Goal: Task Accomplishment & Management: Complete application form

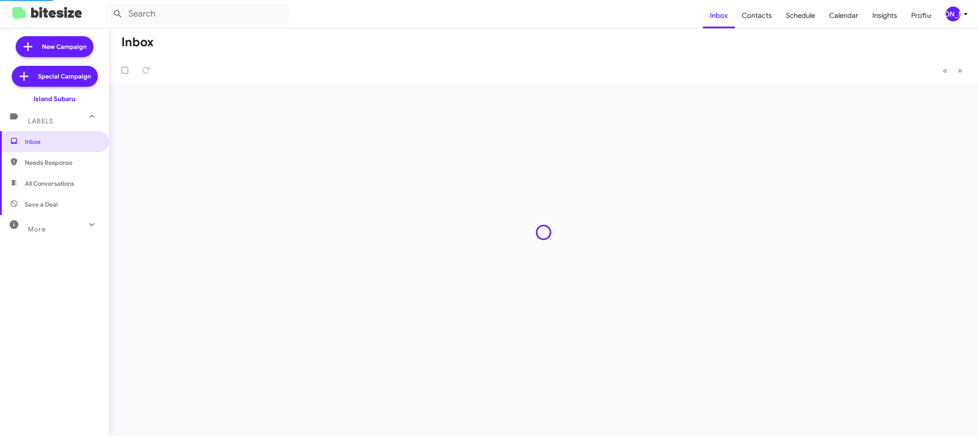
click at [953, 13] on div "[PERSON_NAME]" at bounding box center [952, 14] width 15 height 15
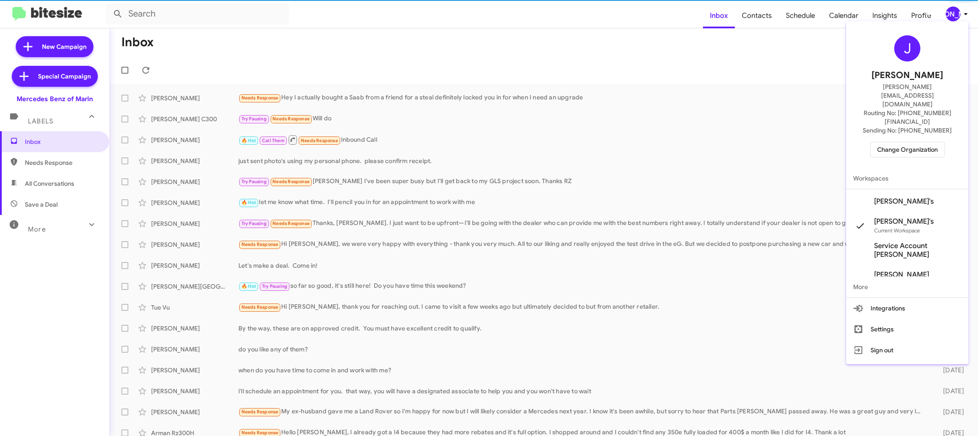
click at [906, 142] on span "Change Organization" at bounding box center [907, 149] width 61 height 15
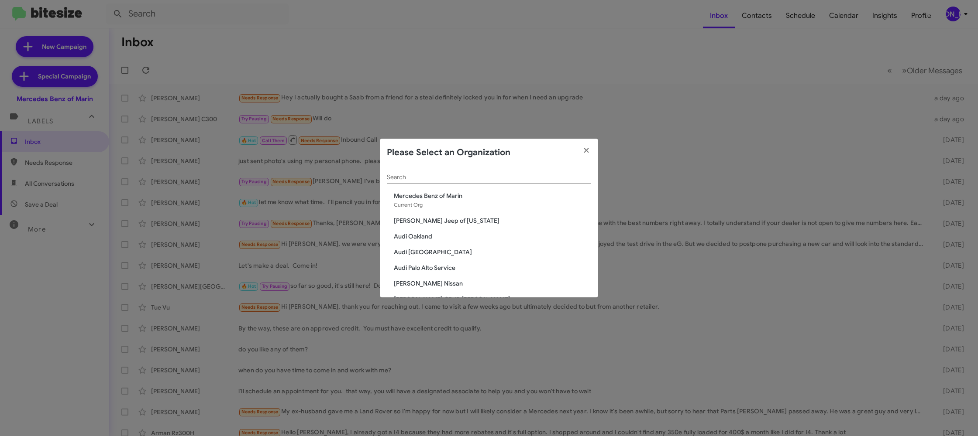
click at [431, 185] on div "Search" at bounding box center [489, 179] width 204 height 25
click at [430, 176] on input "Search" at bounding box center [489, 177] width 204 height 7
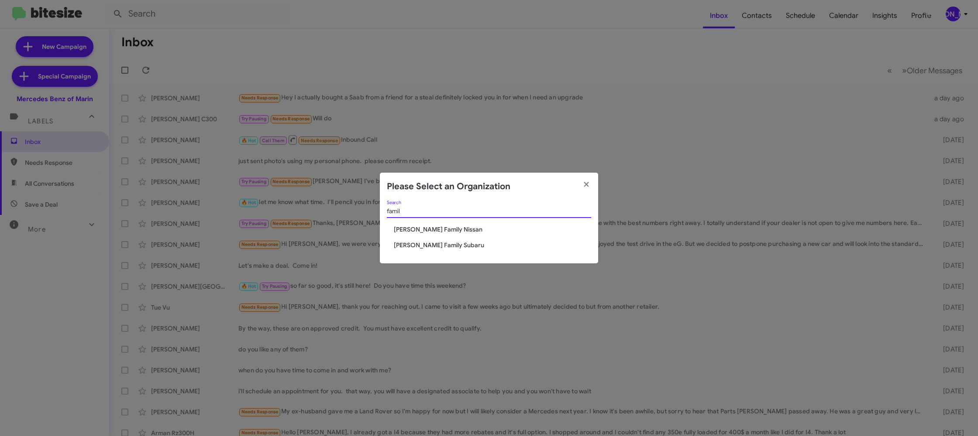
type input "famil"
click at [435, 227] on span "[PERSON_NAME] Family Nissan" at bounding box center [492, 229] width 197 height 9
click at [435, 226] on span "[PERSON_NAME] Family Nissan" at bounding box center [492, 229] width 197 height 9
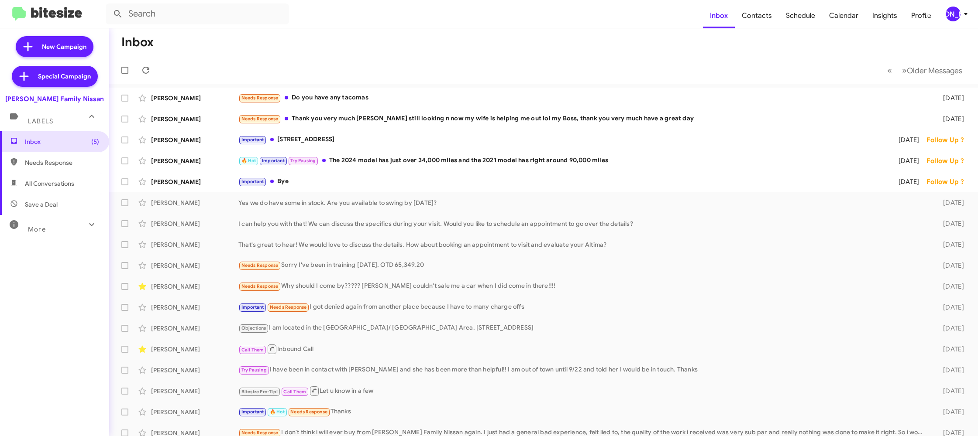
click at [960, 11] on icon at bounding box center [965, 14] width 10 height 10
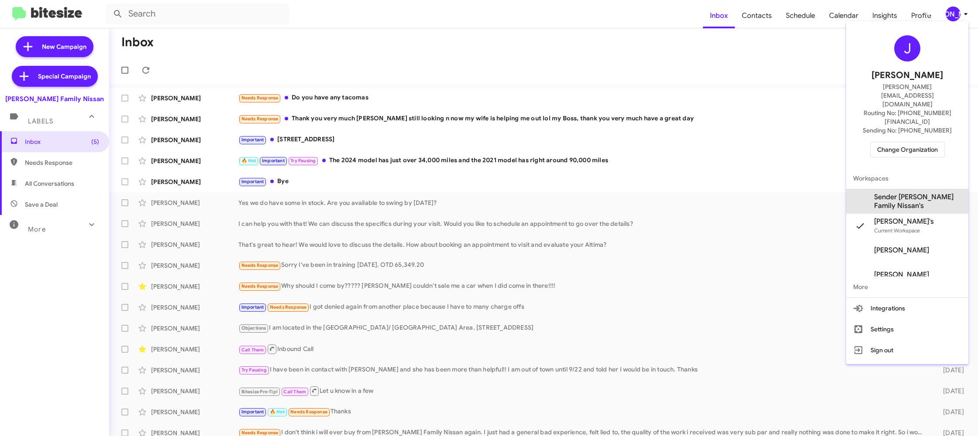
click at [928, 193] on span "Sender Hicks Family Nissan's" at bounding box center [917, 201] width 87 height 17
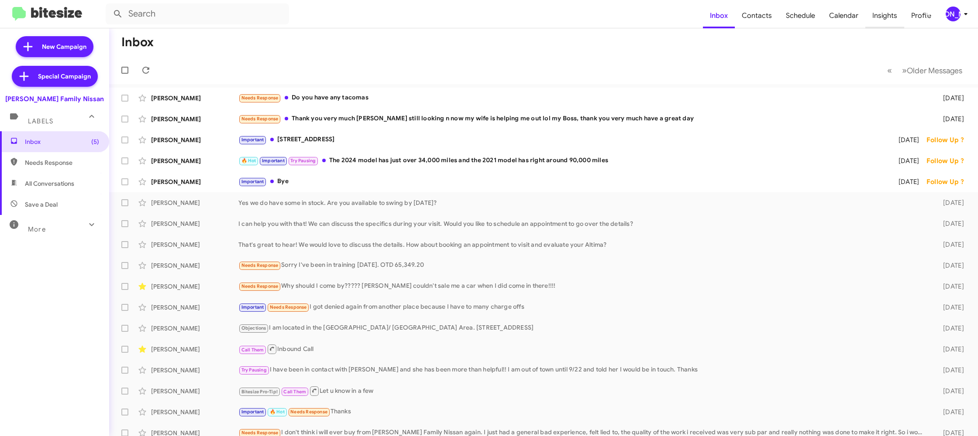
click at [878, 18] on span "Insights" at bounding box center [884, 15] width 39 height 25
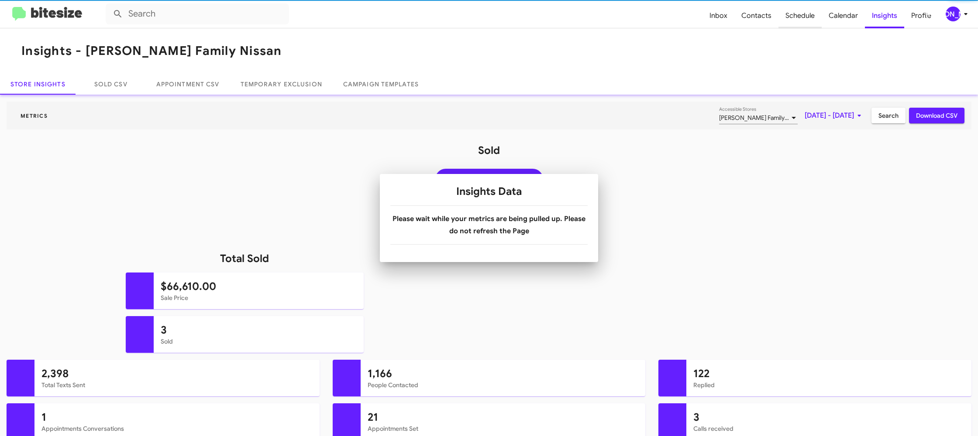
click at [805, 17] on span "Schedule" at bounding box center [799, 15] width 43 height 25
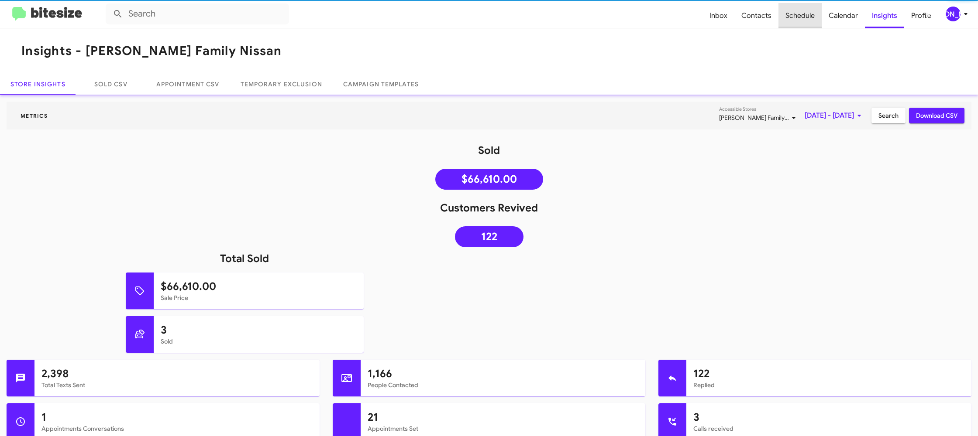
click at [805, 17] on span "Schedule" at bounding box center [799, 15] width 43 height 25
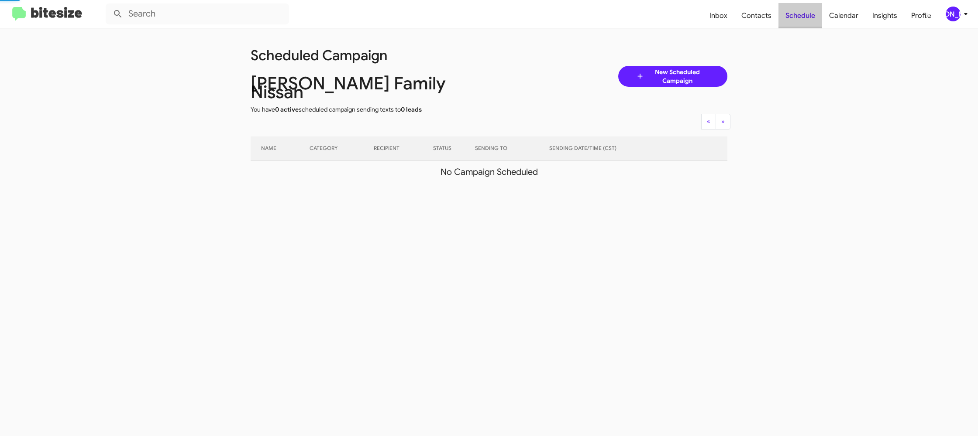
click at [805, 17] on span "Schedule" at bounding box center [800, 15] width 44 height 25
click at [757, 18] on span "Contacts" at bounding box center [756, 15] width 44 height 25
type input "in:groups"
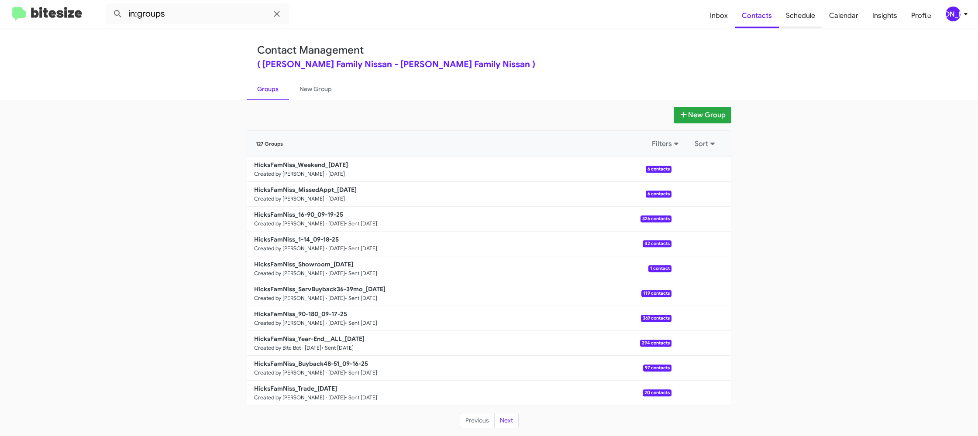
click at [812, 15] on span "Schedule" at bounding box center [800, 15] width 43 height 25
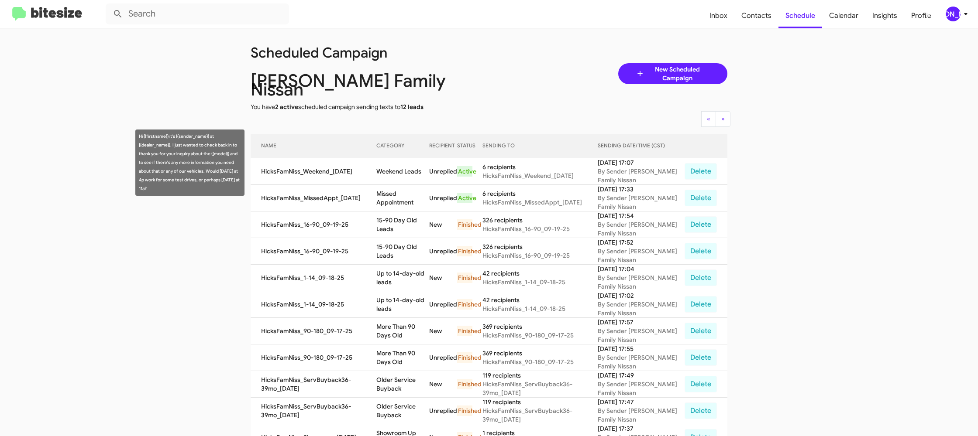
scroll to position [3, 0]
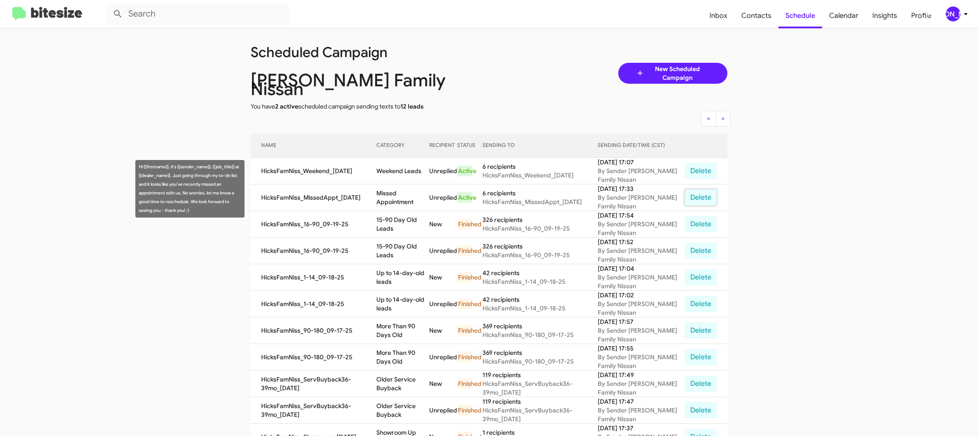
click at [705, 191] on button "Delete" at bounding box center [700, 197] width 32 height 17
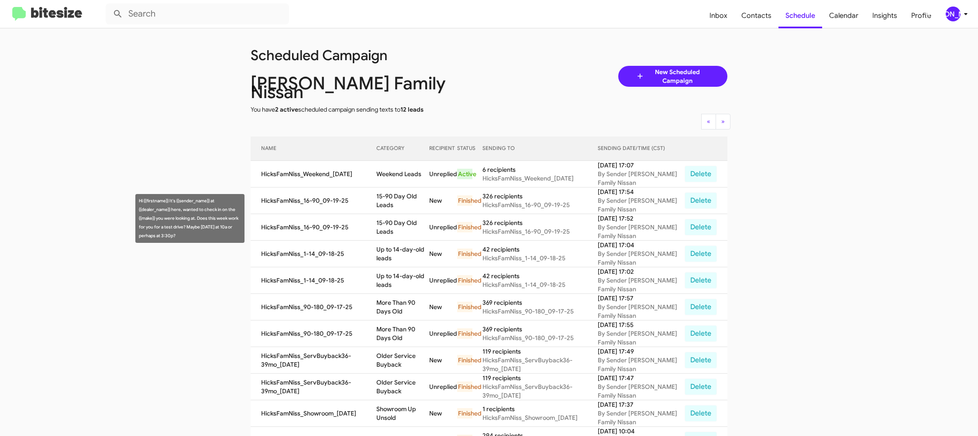
scroll to position [8, 0]
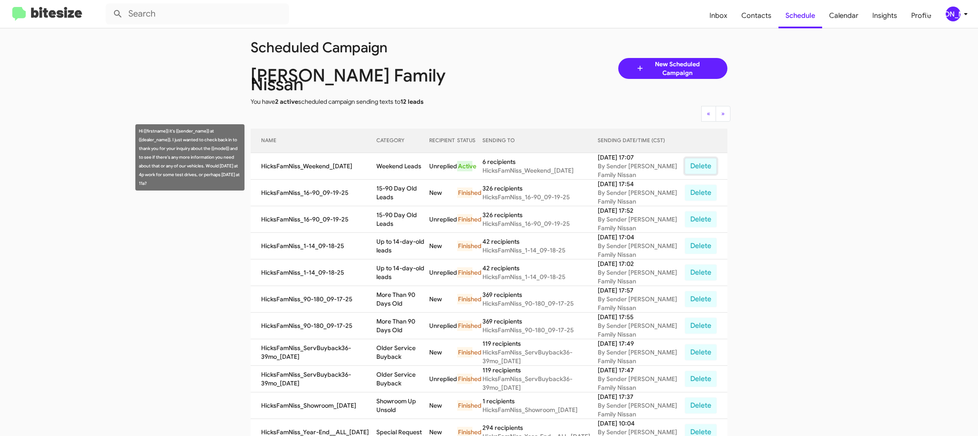
click at [701, 158] on button "Delete" at bounding box center [700, 166] width 32 height 17
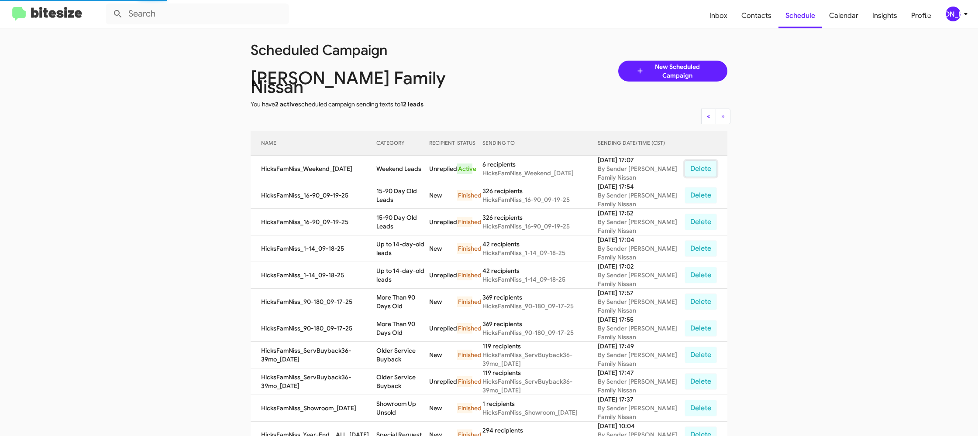
scroll to position [4, 0]
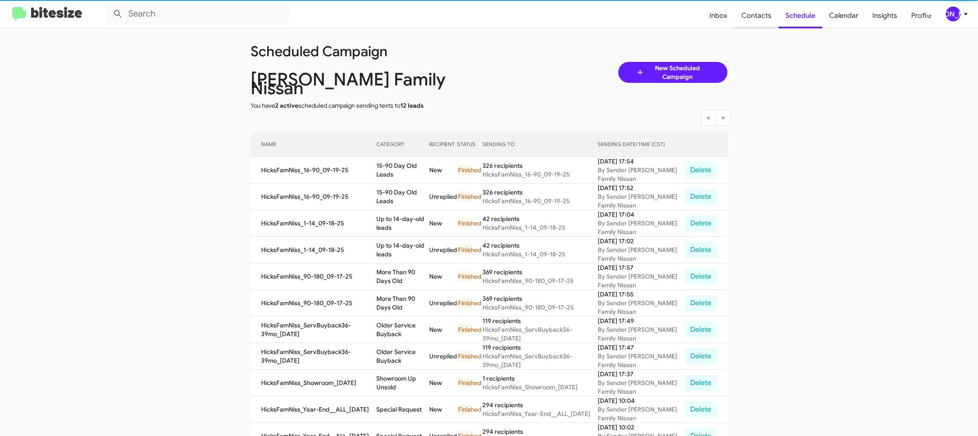
click at [753, 17] on span "Contacts" at bounding box center [756, 15] width 44 height 25
type input "in:groups"
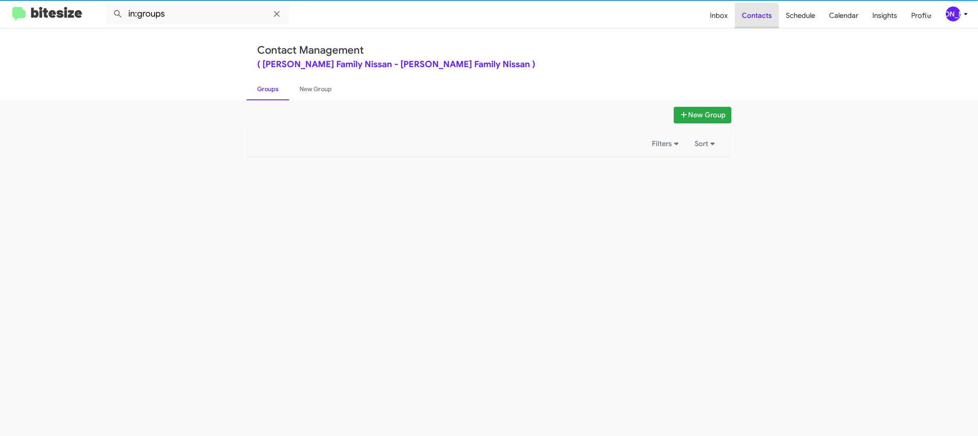
click at [753, 17] on span "Contacts" at bounding box center [757, 15] width 44 height 25
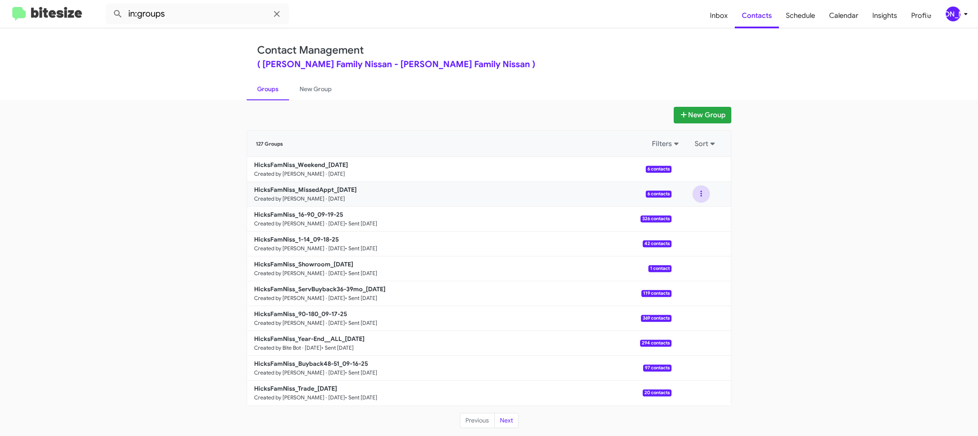
click at [706, 196] on button at bounding box center [700, 193] width 17 height 17
click at [683, 239] on button "Archive" at bounding box center [675, 238] width 70 height 21
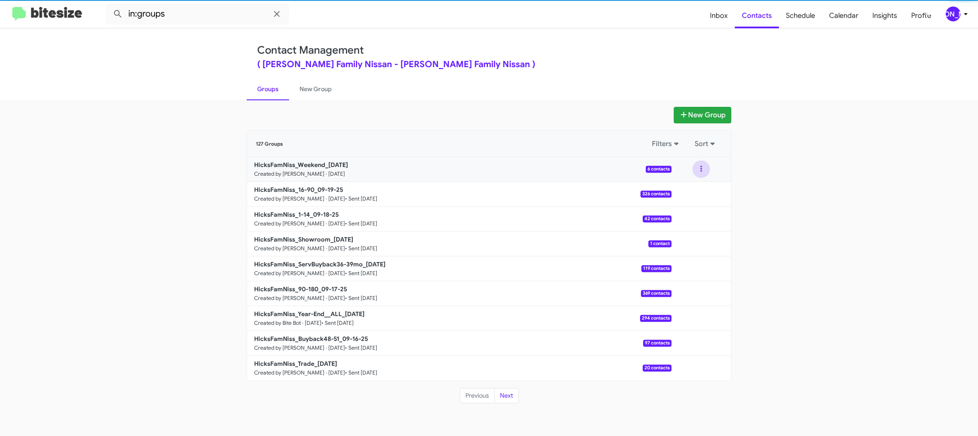
click at [703, 169] on button at bounding box center [700, 169] width 17 height 17
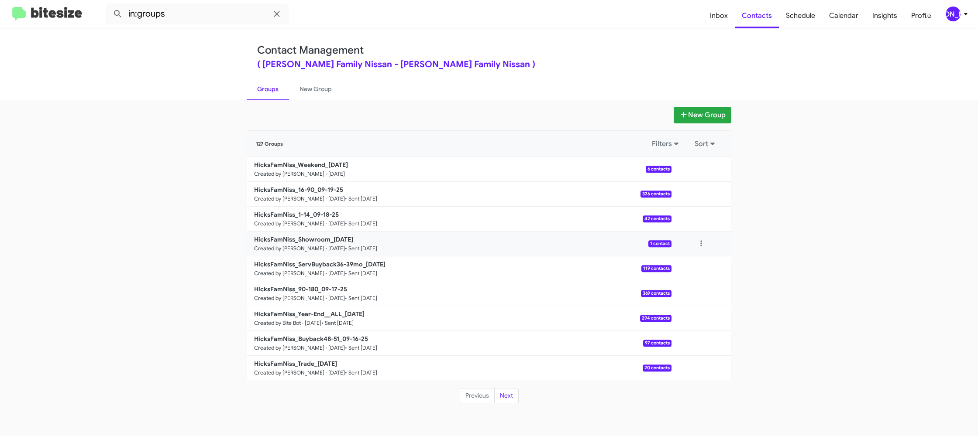
click at [686, 209] on button "Archive" at bounding box center [675, 213] width 70 height 21
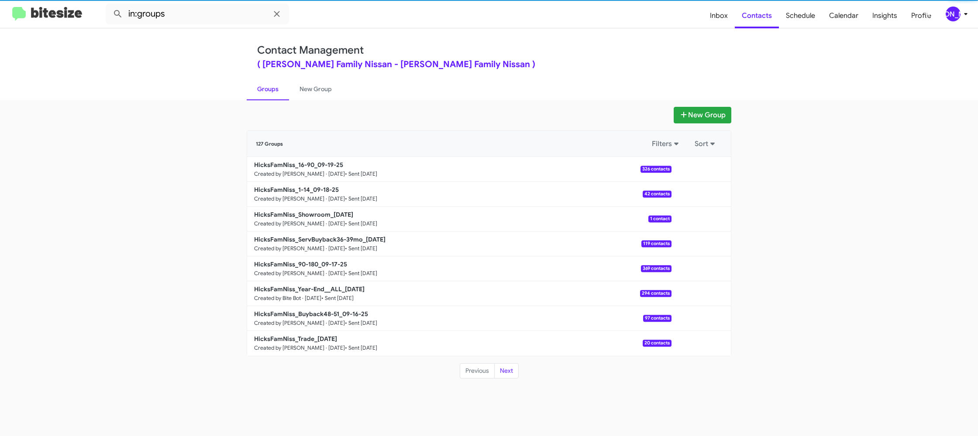
click at [956, 12] on div "[PERSON_NAME]" at bounding box center [952, 14] width 15 height 15
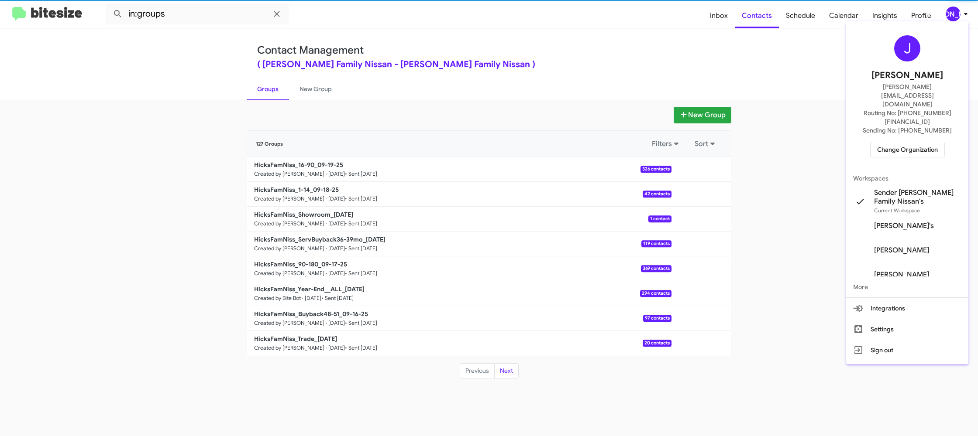
click at [955, 13] on div at bounding box center [489, 218] width 978 height 436
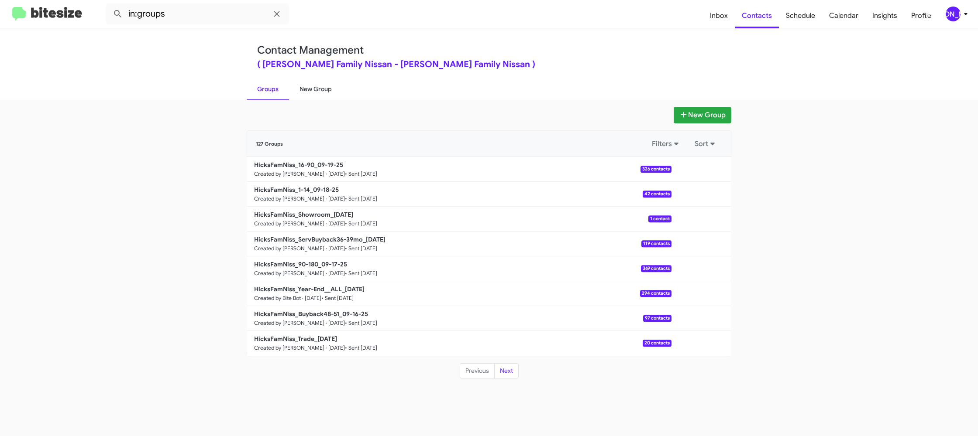
click at [324, 92] on link "New Group" at bounding box center [315, 89] width 53 height 23
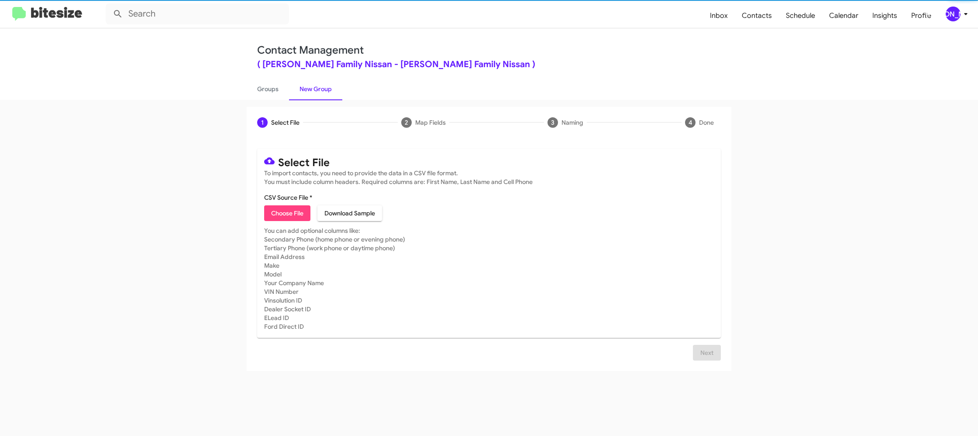
click at [282, 213] on span "Choose File" at bounding box center [287, 214] width 32 height 16
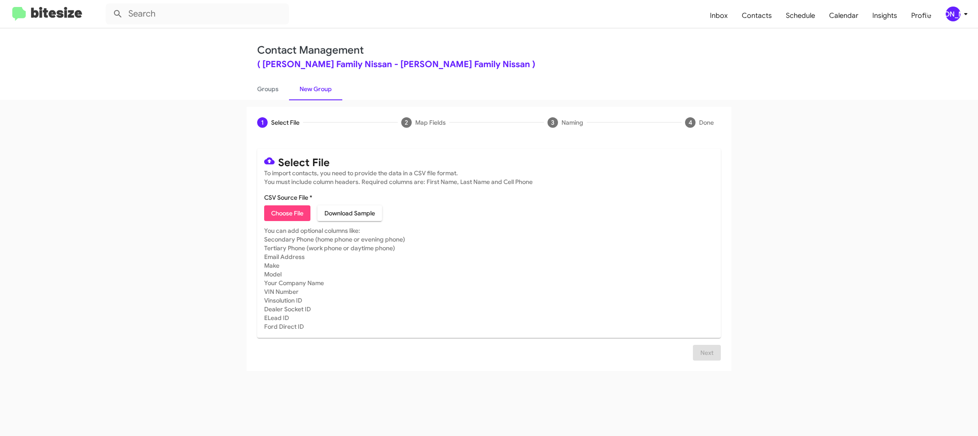
type input "HicksFamNiss_MissedAppt_09-22-25"
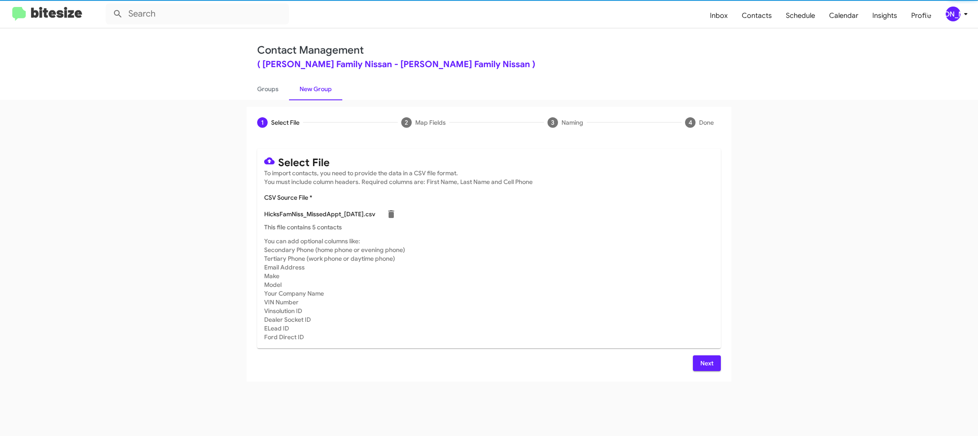
click at [612, 202] on mat-card-content "CSV Source File * HicksFamNiss_MissedAppt_09-22-25.csv This file contains 5 con…" at bounding box center [489, 212] width 450 height 38
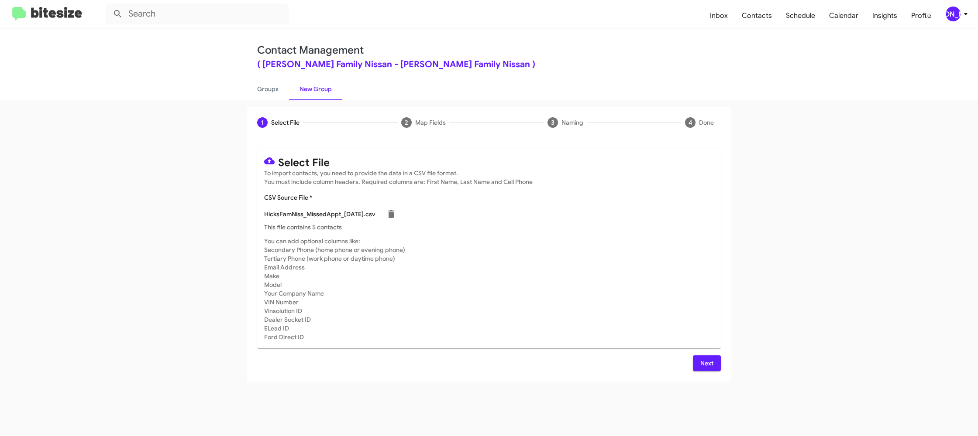
click at [702, 367] on span "Next" at bounding box center [707, 364] width 14 height 16
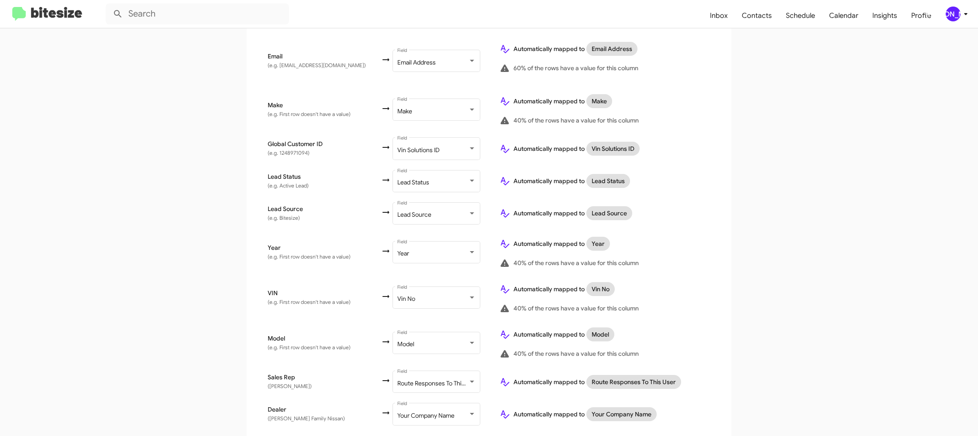
scroll to position [403, 0]
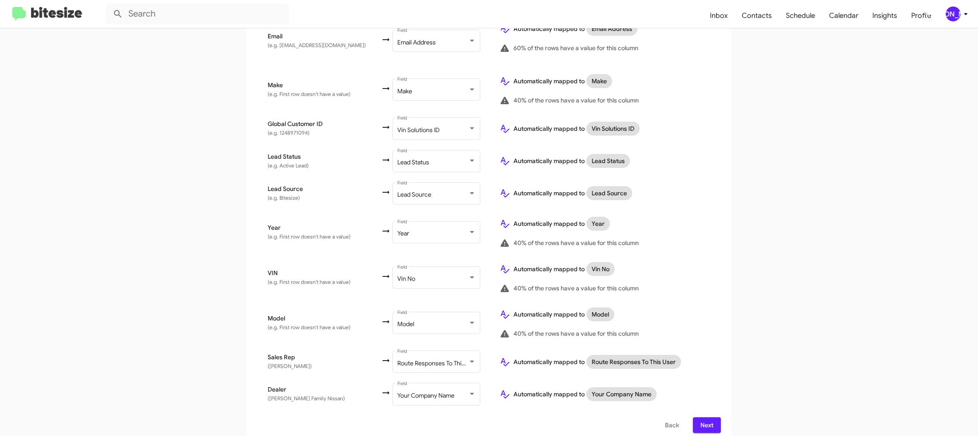
click at [707, 419] on span "Next" at bounding box center [707, 426] width 14 height 16
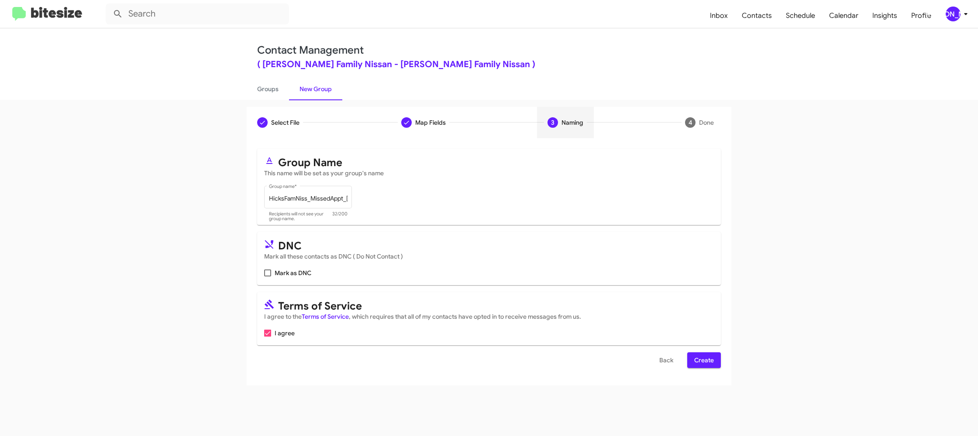
click at [708, 362] on span "Create" at bounding box center [704, 361] width 20 height 16
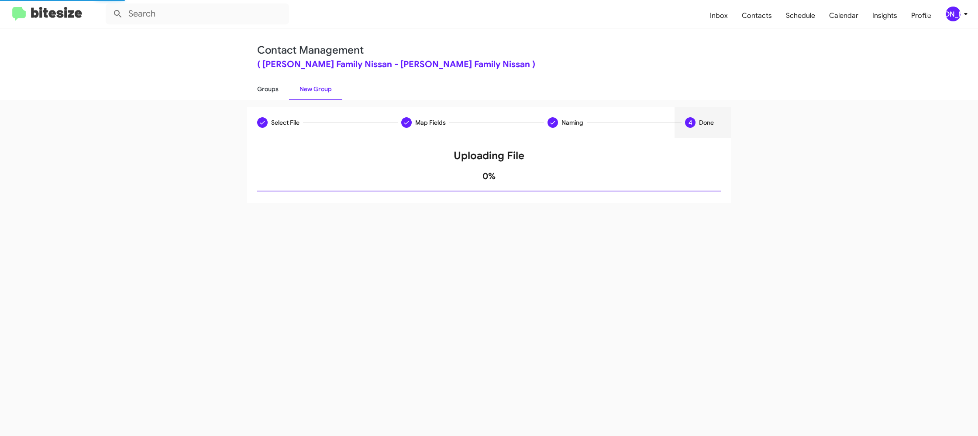
click at [266, 83] on link "Groups" at bounding box center [268, 89] width 42 height 23
type input "in:groups"
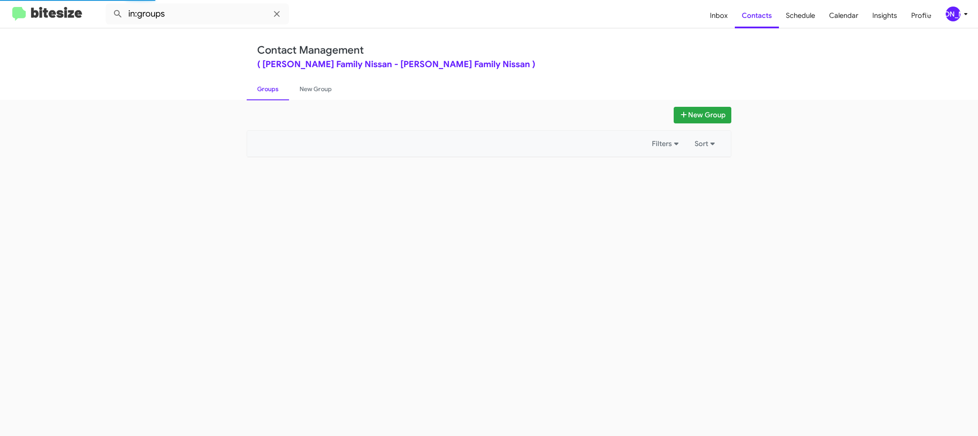
click at [266, 83] on link "Groups" at bounding box center [268, 89] width 42 height 23
click at [311, 86] on link "New Group" at bounding box center [315, 89] width 53 height 23
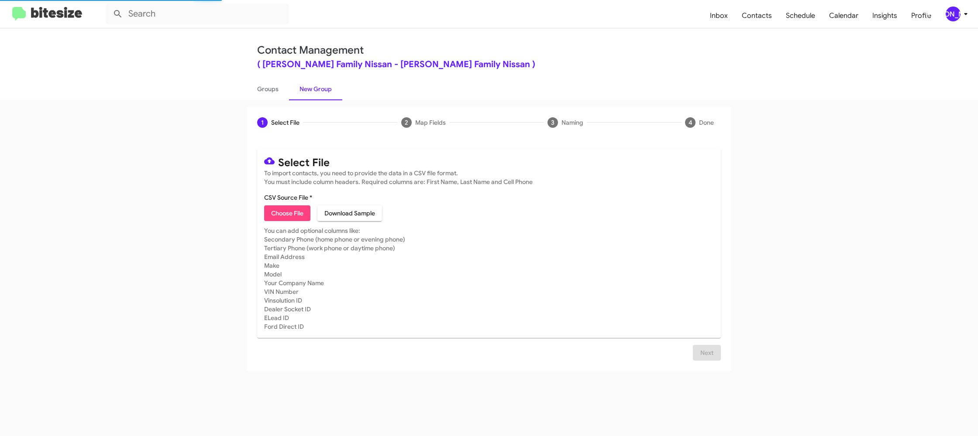
click at [311, 86] on link "New Group" at bounding box center [315, 89] width 53 height 23
drag, startPoint x: 311, startPoint y: 86, endPoint x: 285, endPoint y: 181, distance: 99.0
click at [310, 86] on link "New Group" at bounding box center [315, 89] width 53 height 23
click at [285, 210] on span "Choose File" at bounding box center [287, 214] width 32 height 16
type input "HicksFamNiss_Weekend_09-22-25"
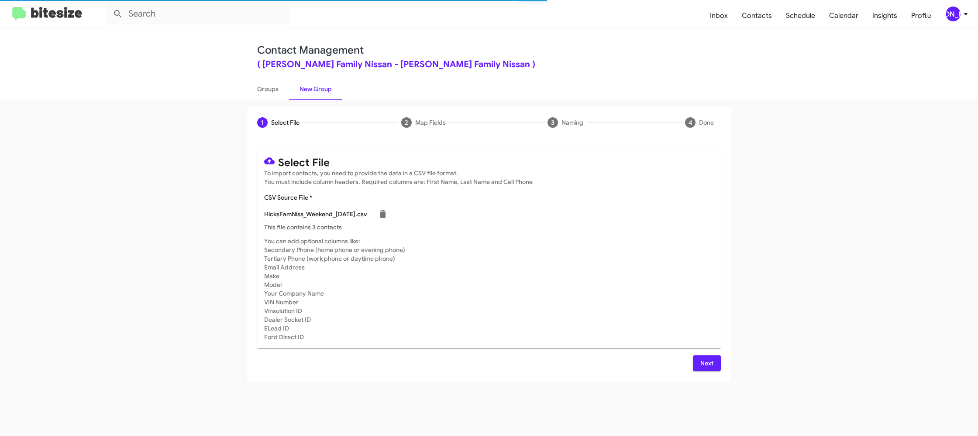
drag, startPoint x: 630, startPoint y: 244, endPoint x: 653, endPoint y: 308, distance: 68.1
click at [630, 244] on mat-card-subtitle "You can add optional columns like: Secondary Phone (home phone or evening phone…" at bounding box center [489, 289] width 450 height 105
drag, startPoint x: 704, startPoint y: 364, endPoint x: 689, endPoint y: 359, distance: 16.7
click at [704, 364] on span "Next" at bounding box center [707, 364] width 14 height 16
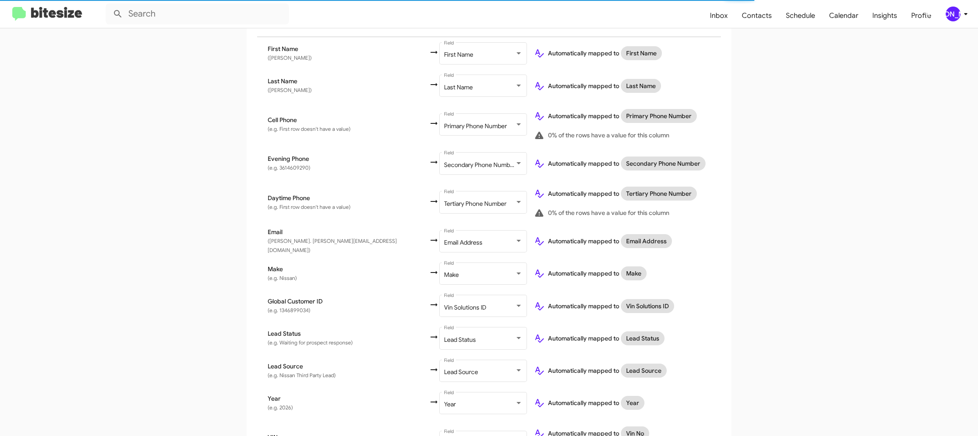
scroll to position [333, 0]
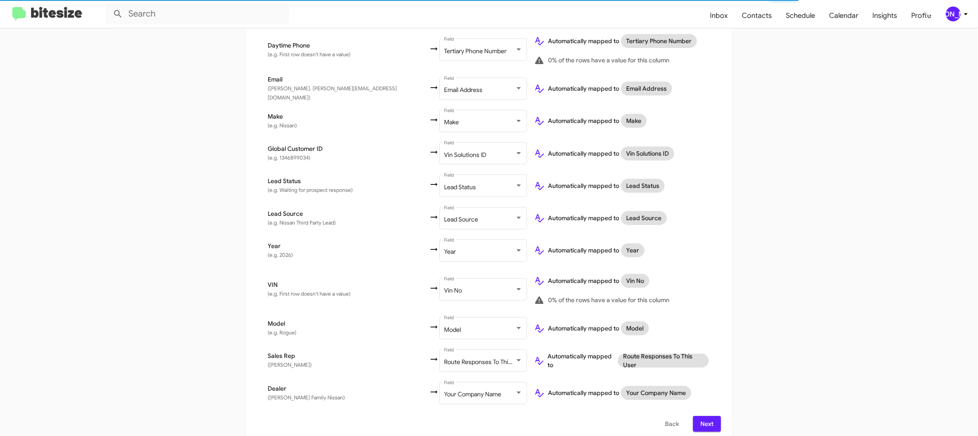
click at [707, 417] on span "Next" at bounding box center [707, 424] width 14 height 16
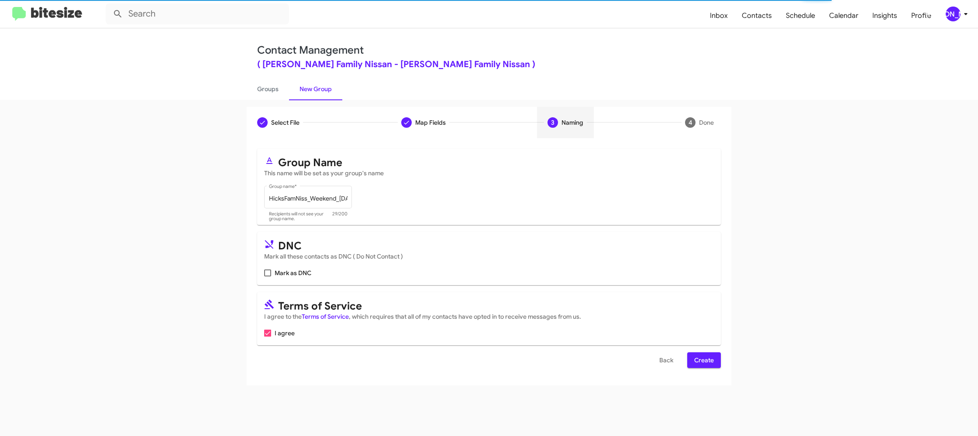
scroll to position [0, 0]
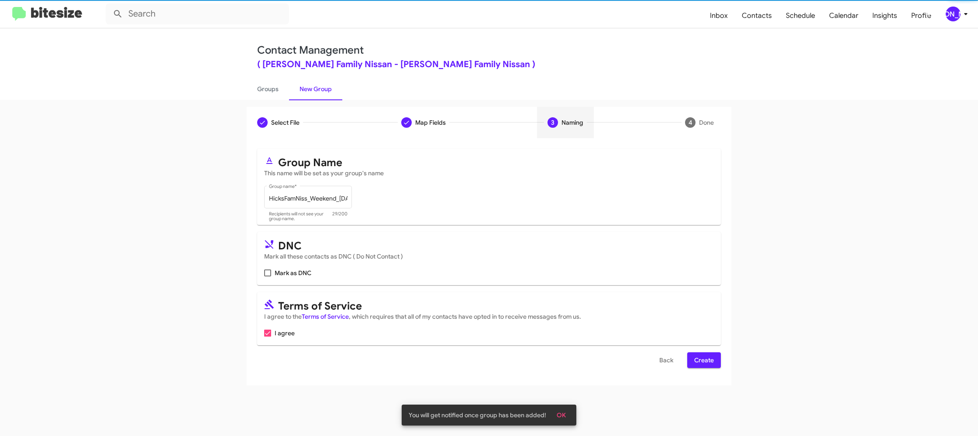
click at [700, 362] on span "Create" at bounding box center [704, 361] width 20 height 16
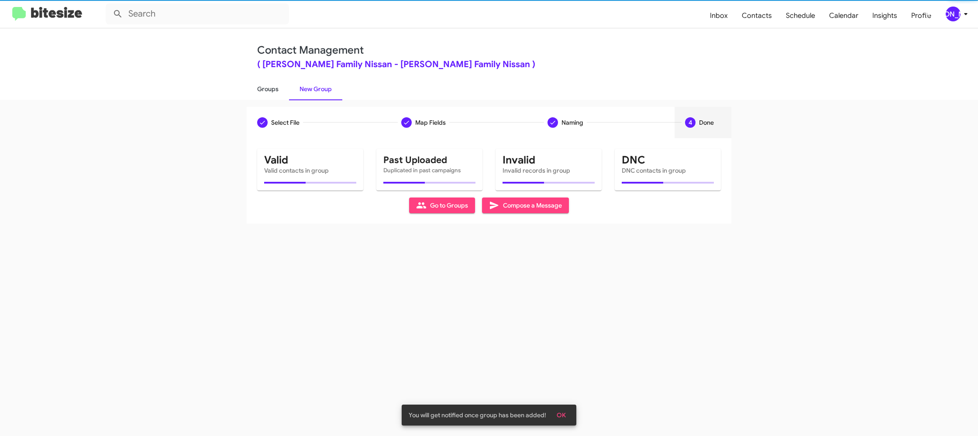
click at [277, 89] on link "Groups" at bounding box center [268, 89] width 42 height 23
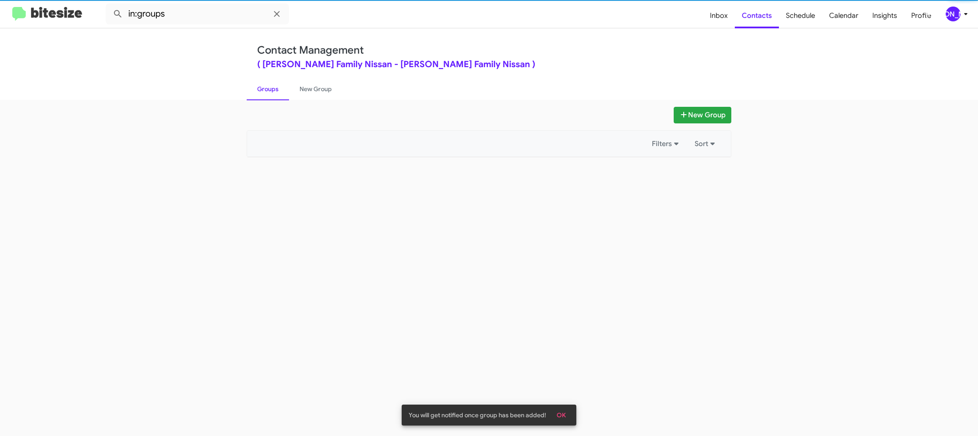
click at [277, 89] on link "Groups" at bounding box center [268, 89] width 42 height 23
drag, startPoint x: 277, startPoint y: 89, endPoint x: 261, endPoint y: 48, distance: 44.1
click at [275, 88] on link "Groups" at bounding box center [268, 89] width 42 height 23
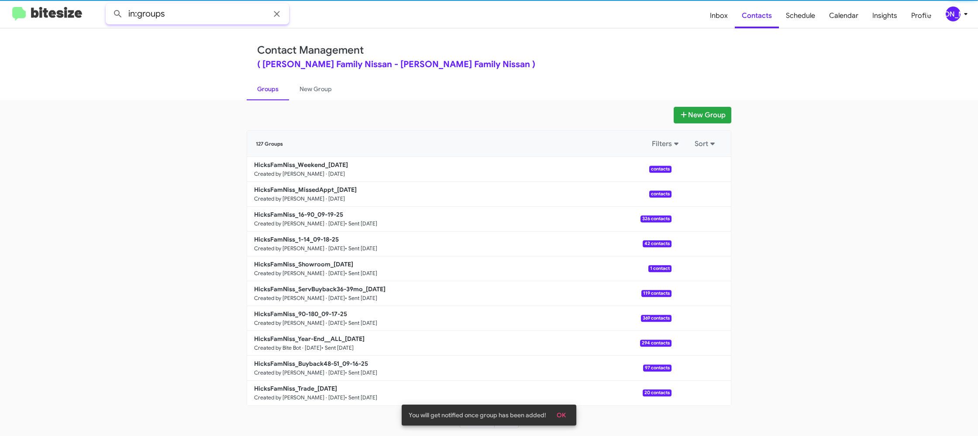
click at [213, 12] on input "in:groups" at bounding box center [197, 13] width 183 height 21
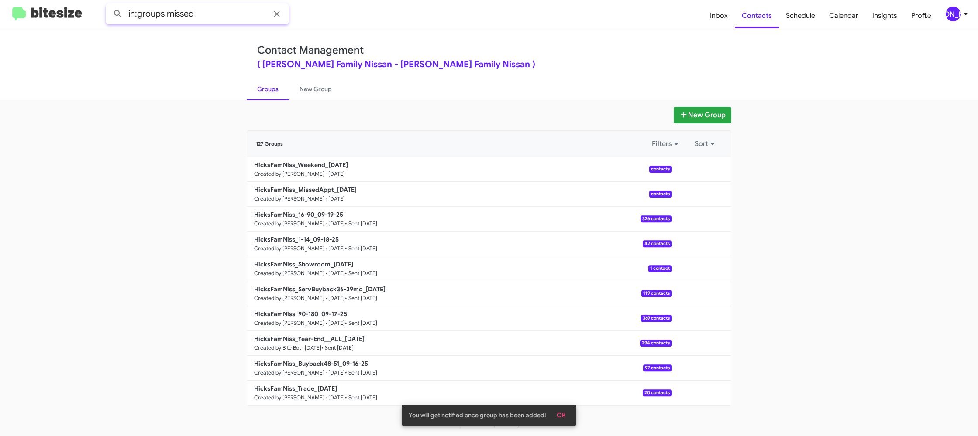
click at [109, 5] on button at bounding box center [117, 13] width 17 height 17
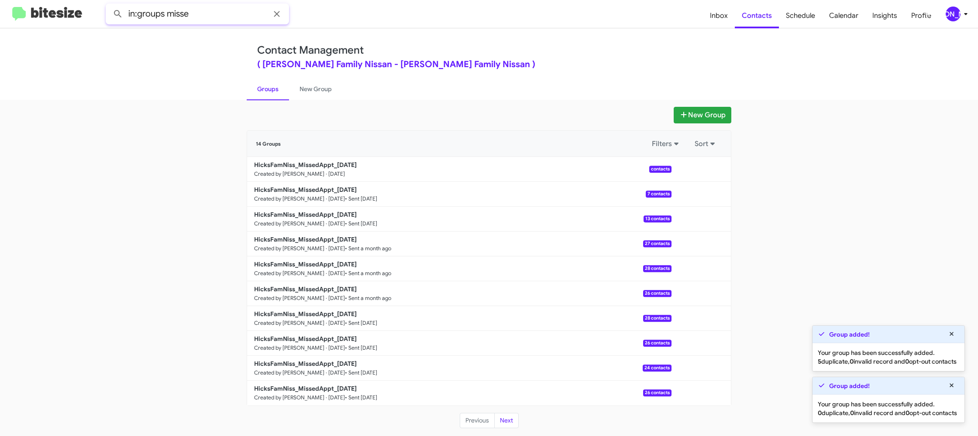
type input "in:groups missed"
click at [109, 5] on button at bounding box center [117, 13] width 17 height 17
drag, startPoint x: 311, startPoint y: 90, endPoint x: 290, endPoint y: 90, distance: 21.4
click at [311, 90] on link "New Group" at bounding box center [315, 89] width 53 height 23
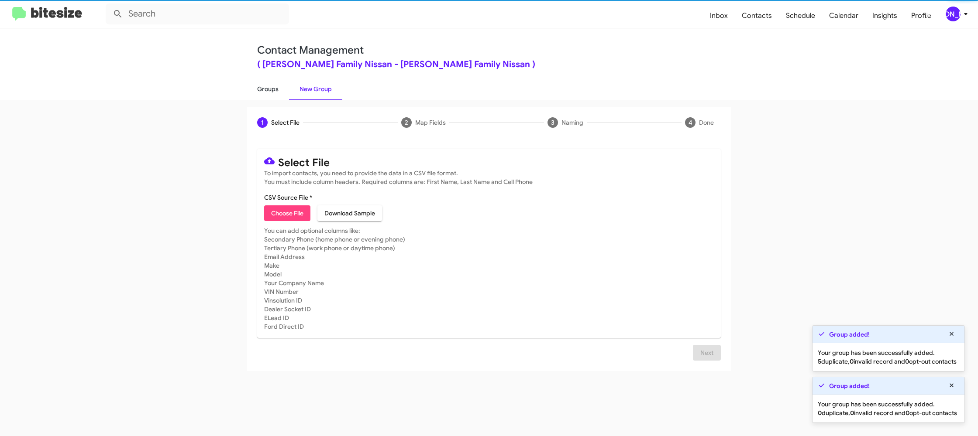
click at [275, 89] on link "Groups" at bounding box center [268, 89] width 42 height 23
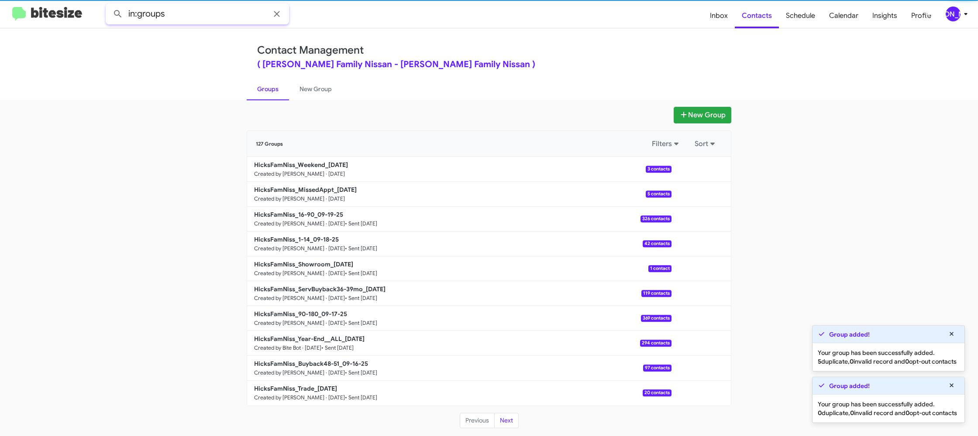
click at [218, 10] on input "in:groups" at bounding box center [197, 13] width 183 height 21
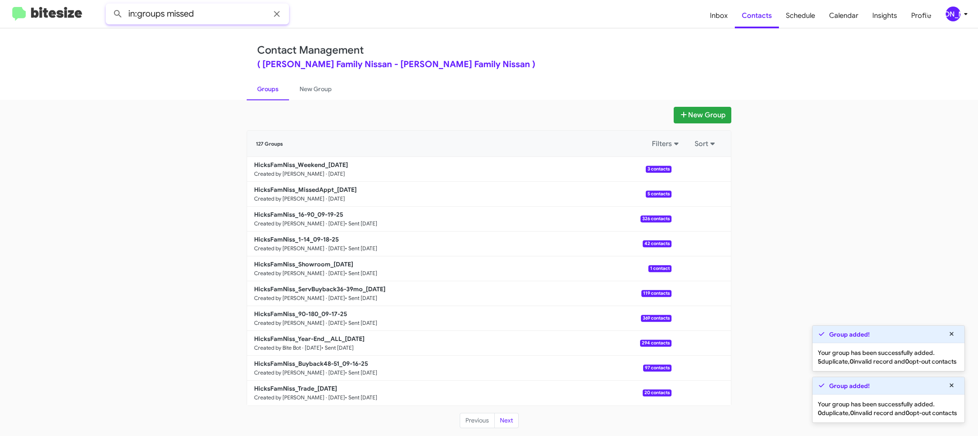
click at [109, 5] on button at bounding box center [117, 13] width 17 height 17
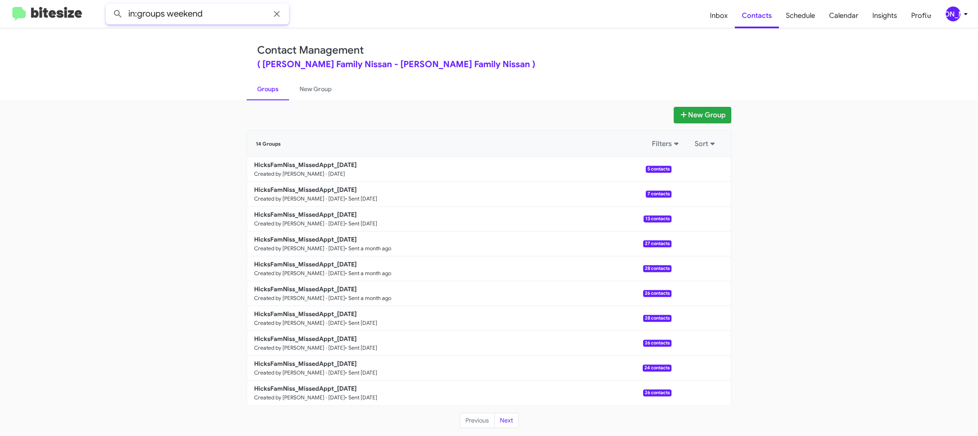
type input "in:groups weekend"
click at [109, 5] on button at bounding box center [117, 13] width 17 height 17
drag, startPoint x: 318, startPoint y: 97, endPoint x: 303, endPoint y: 96, distance: 14.9
click at [318, 97] on link "New Group" at bounding box center [315, 89] width 53 height 23
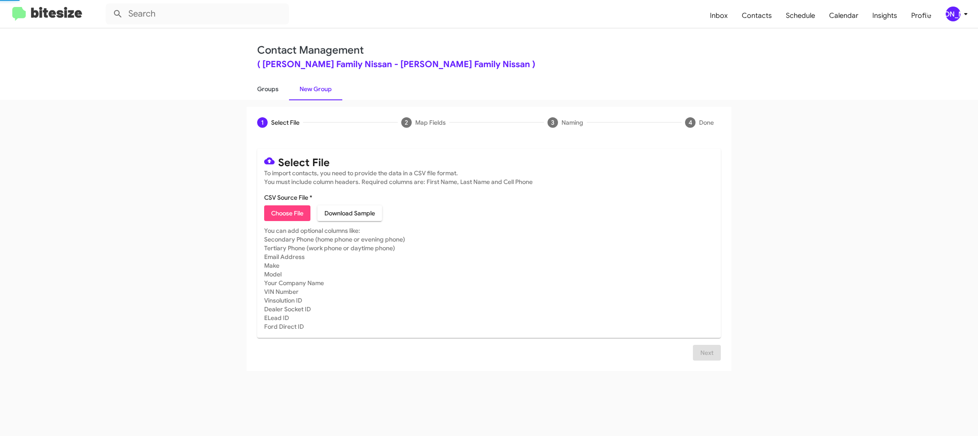
click at [278, 92] on link "Groups" at bounding box center [268, 89] width 42 height 23
type input "in:groups"
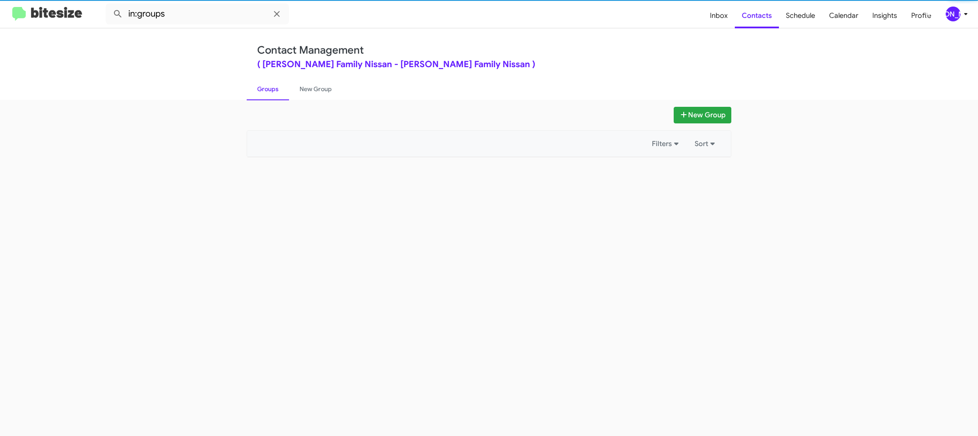
click at [278, 92] on link "Groups" at bounding box center [268, 89] width 42 height 23
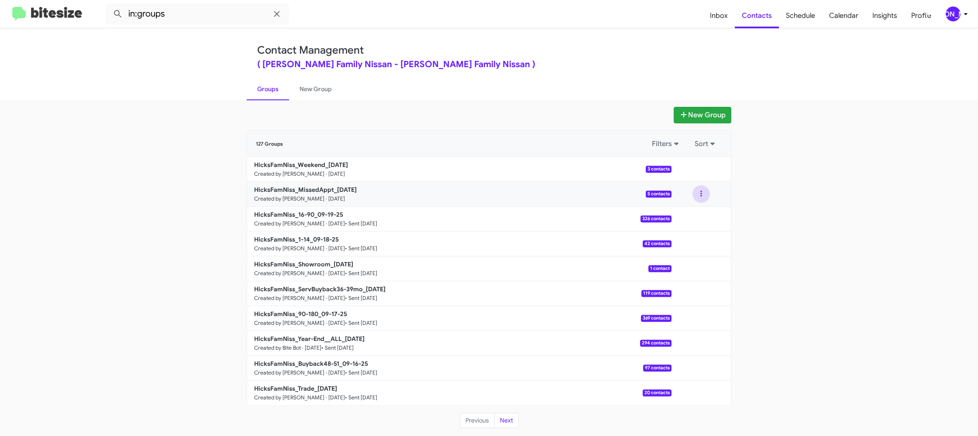
click at [703, 197] on button at bounding box center [700, 193] width 17 height 17
click at [697, 213] on button "View contacts" at bounding box center [675, 217] width 70 height 21
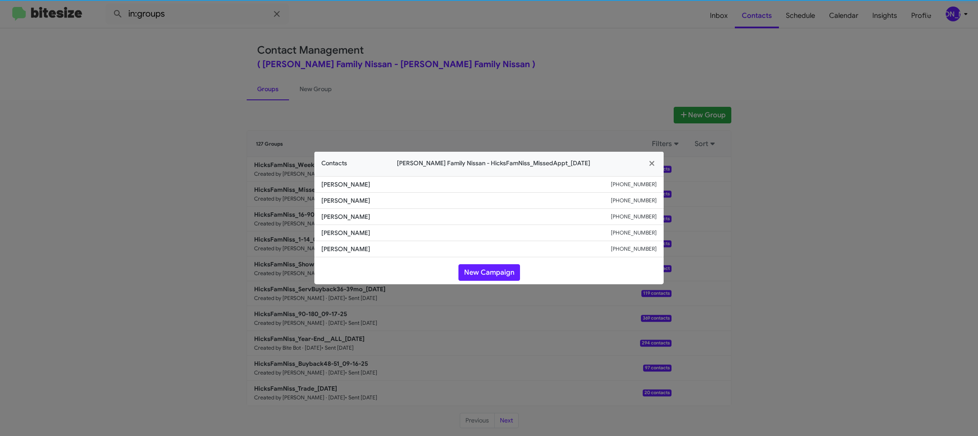
click at [333, 221] on li "Ed Gomez +13615481294" at bounding box center [488, 217] width 349 height 16
copy span "Ed Gomez"
click at [343, 232] on span "Brandon Elizondo" at bounding box center [465, 233] width 289 height 9
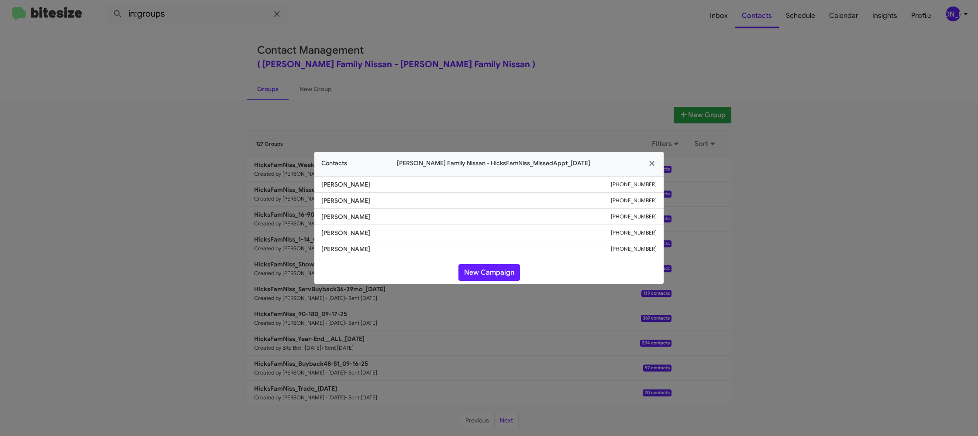
click at [343, 232] on span "Brandon Elizondo" at bounding box center [465, 233] width 289 height 9
copy span "Brandon Elizondo"
click at [693, 125] on modal-container "Contacts Hicks Family Nissan - HicksFamNiss_MissedAppt_09-22-25 Cipriano Herrer…" at bounding box center [489, 218] width 978 height 436
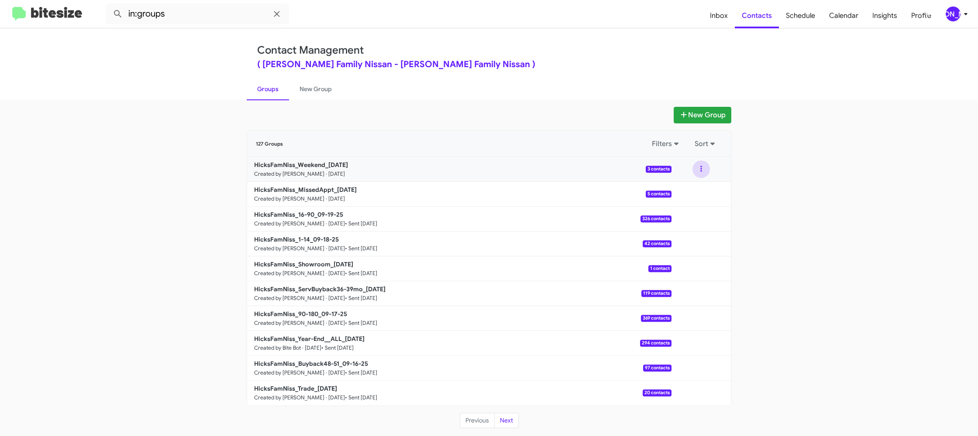
drag, startPoint x: 701, startPoint y: 168, endPoint x: 698, endPoint y: 177, distance: 9.5
click at [701, 168] on button at bounding box center [700, 169] width 17 height 17
click at [694, 185] on button "View contacts" at bounding box center [675, 192] width 70 height 21
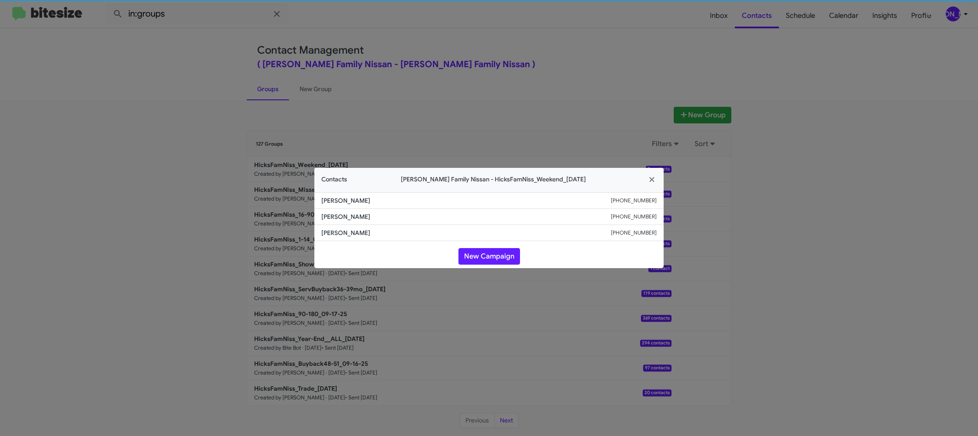
click at [331, 219] on span "Robert Cooper" at bounding box center [465, 217] width 289 height 9
click at [331, 218] on span "Robert Cooper" at bounding box center [465, 217] width 289 height 9
copy span "Robert Cooper"
drag, startPoint x: 351, startPoint y: 104, endPoint x: 328, endPoint y: 124, distance: 31.0
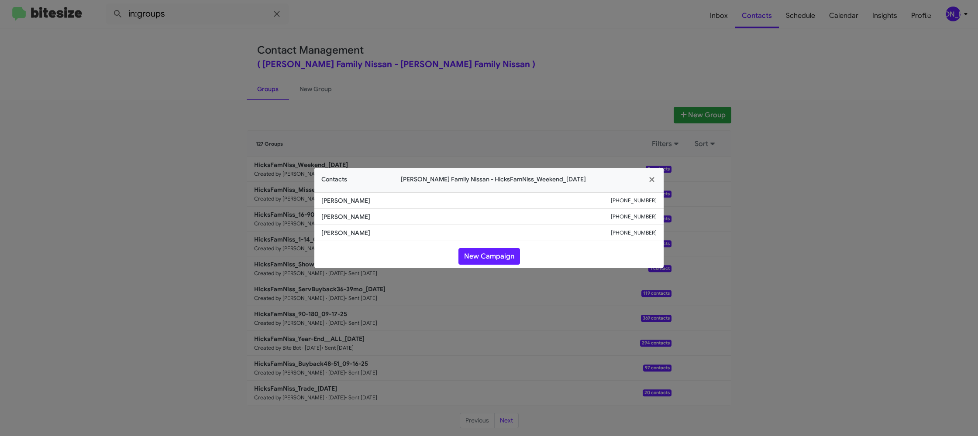
click at [350, 105] on modal-container "Contacts Hicks Family Nissan - HicksFamNiss_Weekend_09-22-25 Lisa Reyna +136127…" at bounding box center [489, 218] width 978 height 436
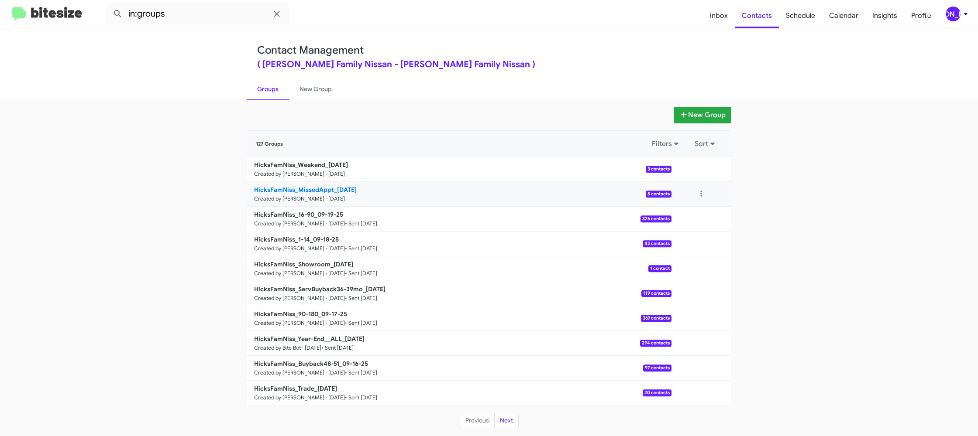
click at [330, 189] on b "HicksFamNiss_MissedAppt_09-22-25" at bounding box center [305, 190] width 103 height 8
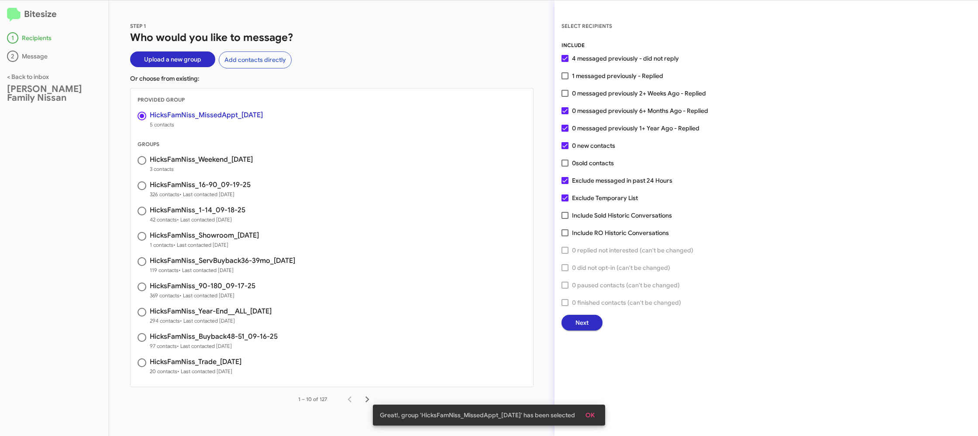
click at [571, 326] on button "Next" at bounding box center [581, 323] width 41 height 16
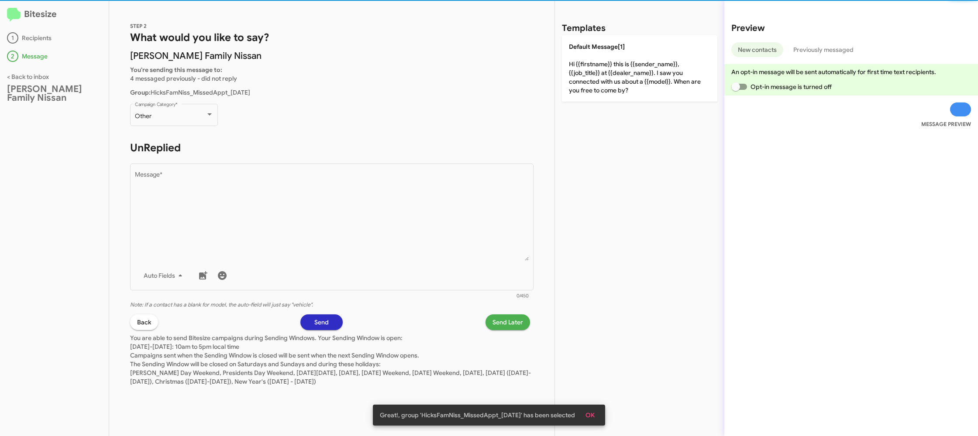
click at [181, 129] on div "Other Campaign Category *" at bounding box center [174, 119] width 88 height 31
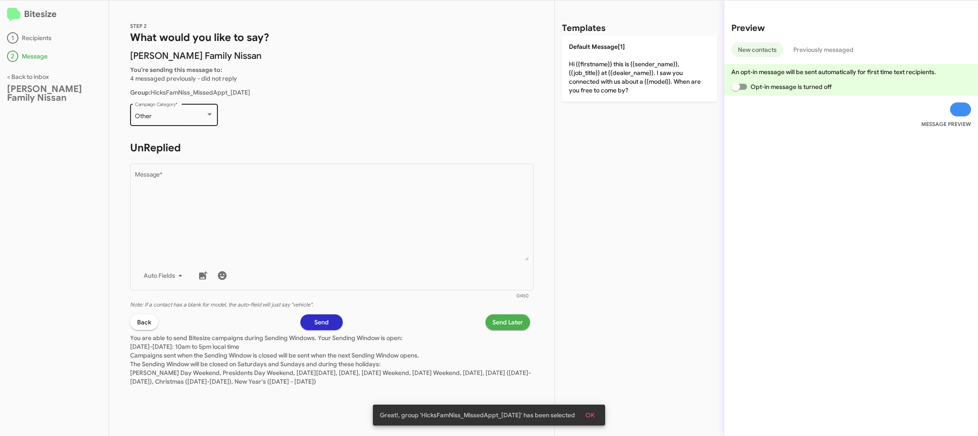
click at [179, 124] on div "Other Campaign Category *" at bounding box center [174, 114] width 79 height 24
drag, startPoint x: 247, startPoint y: 180, endPoint x: 307, endPoint y: 132, distance: 76.8
click at [247, 180] on textarea "Message *" at bounding box center [332, 216] width 394 height 89
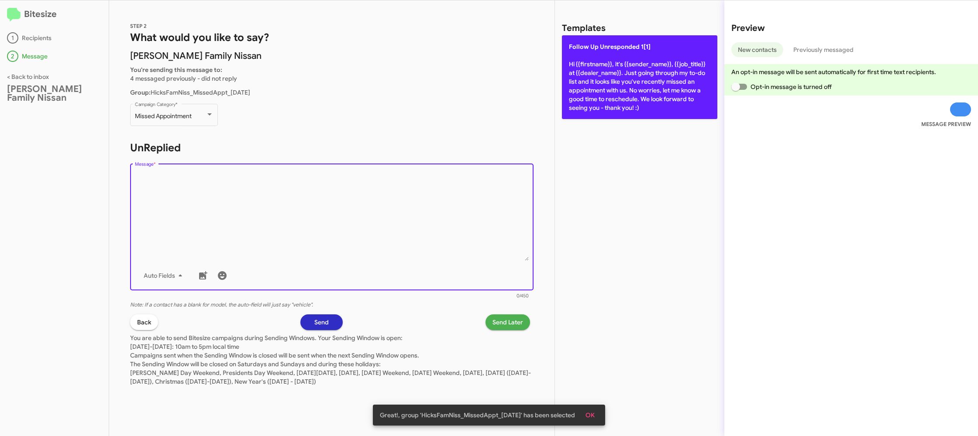
click at [644, 48] on span "Follow Up Unresponded 1[1]" at bounding box center [610, 47] width 82 height 8
type textarea "Hi {{firstname}}, it's {{sender_name}}, {{job_title}} at {{dealer_name}}. Just …"
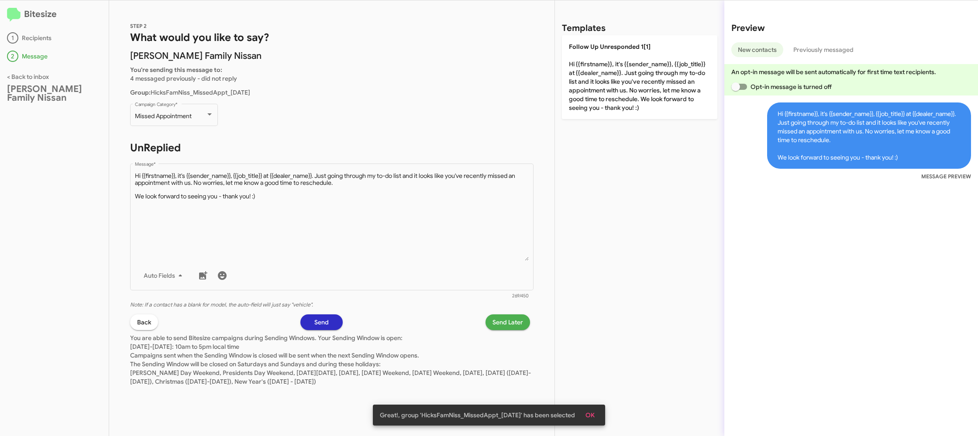
click at [502, 329] on span "Send Later" at bounding box center [507, 323] width 31 height 16
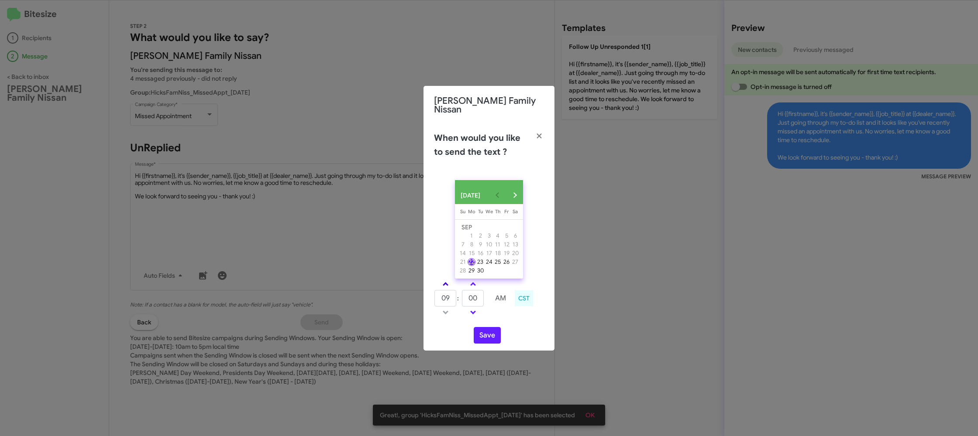
click at [445, 283] on span at bounding box center [446, 285] width 6 height 6
click at [445, 282] on span at bounding box center [446, 285] width 6 height 6
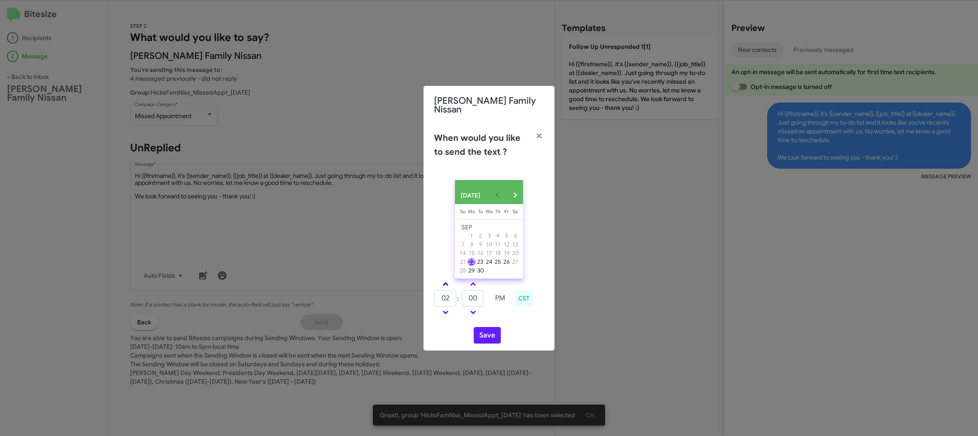
click at [445, 282] on span at bounding box center [446, 285] width 6 height 6
click at [444, 282] on span at bounding box center [446, 285] width 6 height 6
drag, startPoint x: 444, startPoint y: 282, endPoint x: 467, endPoint y: 299, distance: 29.2
click at [444, 282] on span at bounding box center [446, 285] width 6 height 6
type input "05"
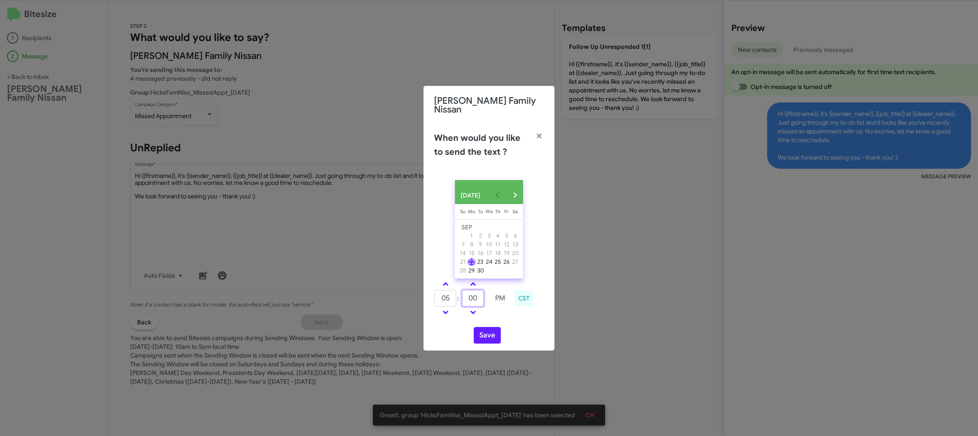
click at [474, 297] on input "00" at bounding box center [473, 298] width 22 height 17
type input "33"
drag, startPoint x: 508, startPoint y: 313, endPoint x: 499, endPoint y: 323, distance: 13.9
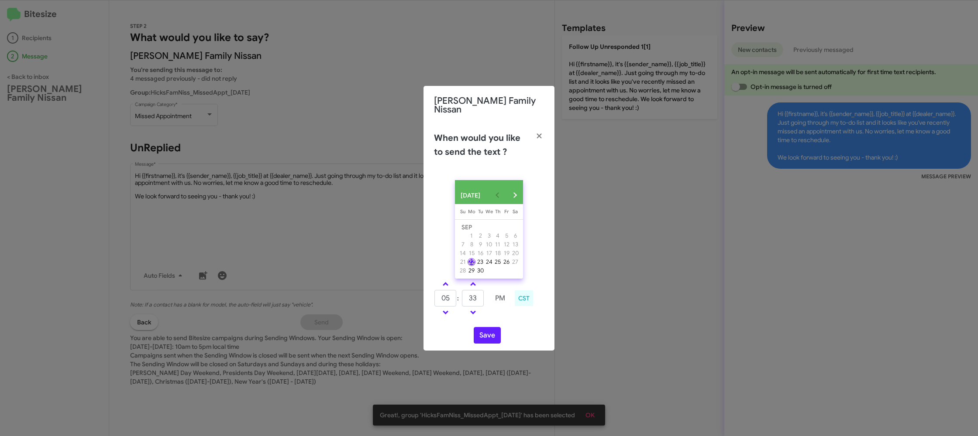
click at [506, 313] on td at bounding box center [500, 312] width 22 height 11
click at [489, 333] on button "Save" at bounding box center [487, 335] width 27 height 17
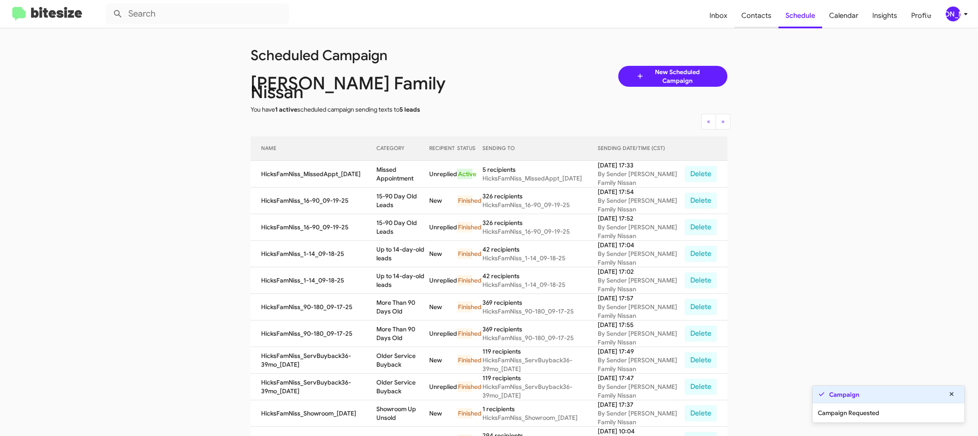
click at [763, 26] on span "Contacts" at bounding box center [756, 15] width 44 height 25
type input "in:groups"
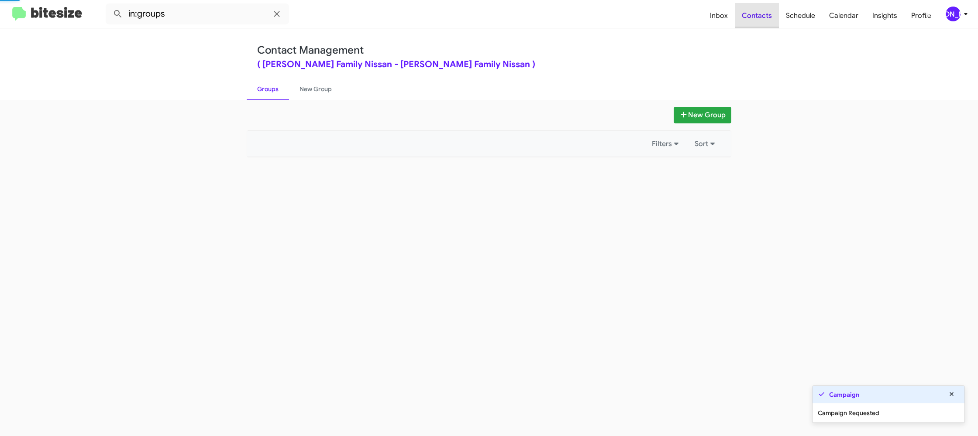
click at [763, 26] on span "Contacts" at bounding box center [757, 15] width 44 height 25
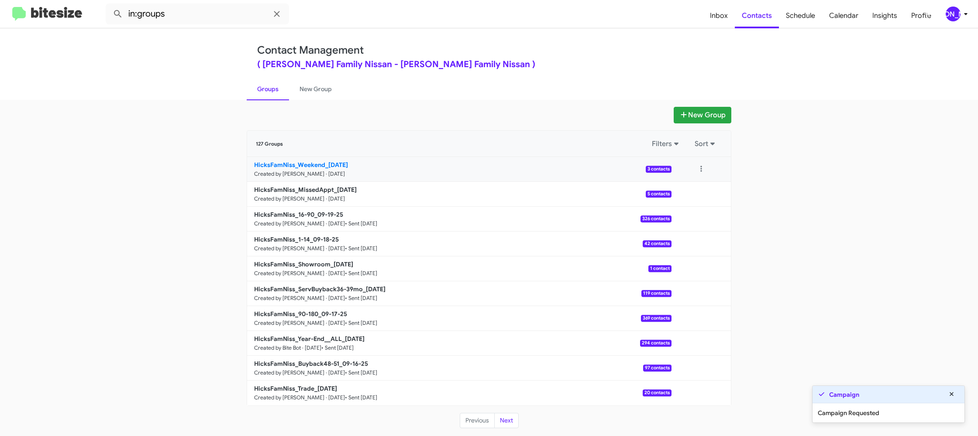
click at [315, 171] on small "Created by Jason Apdua · Sep 22, 2025" at bounding box center [299, 174] width 91 height 7
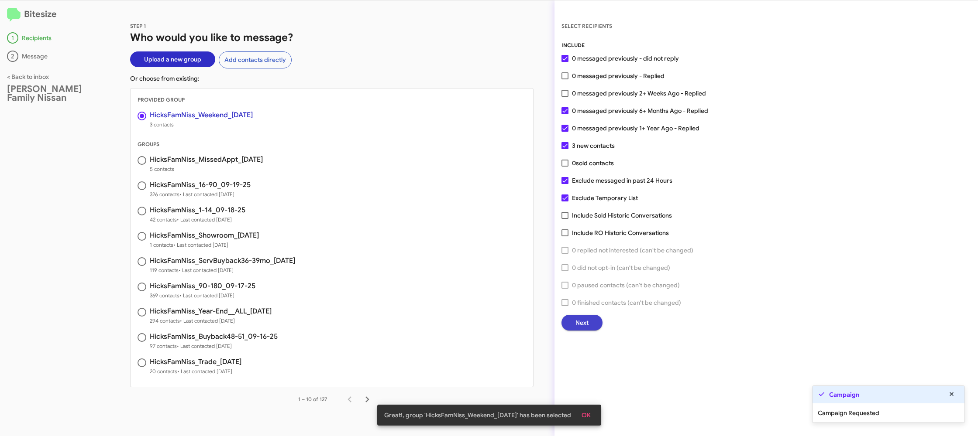
click at [570, 317] on button "Next" at bounding box center [581, 323] width 41 height 16
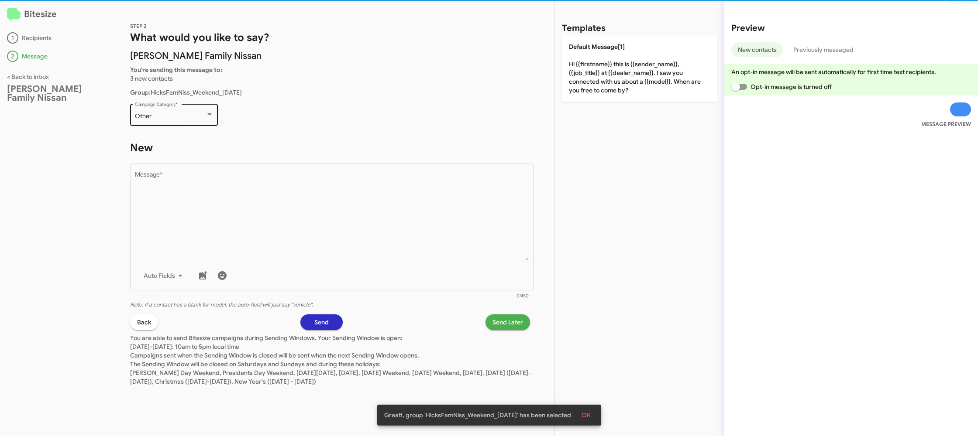
click at [195, 119] on div "Other" at bounding box center [170, 116] width 71 height 7
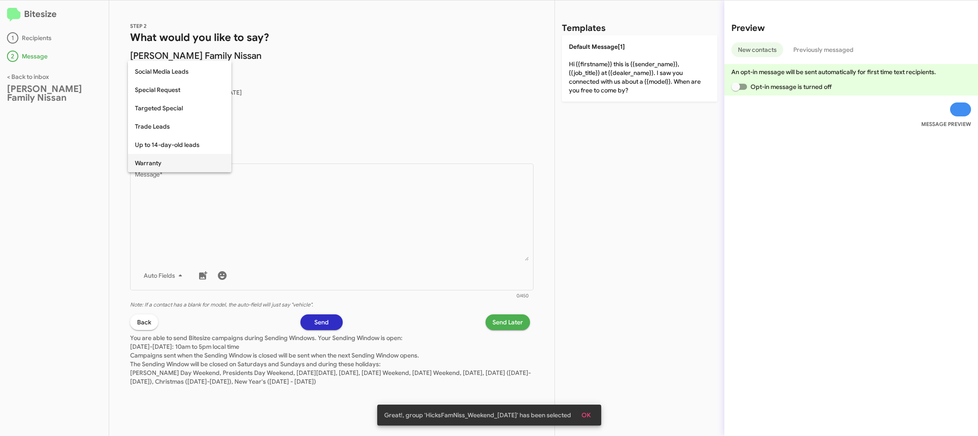
scroll to position [365, 0]
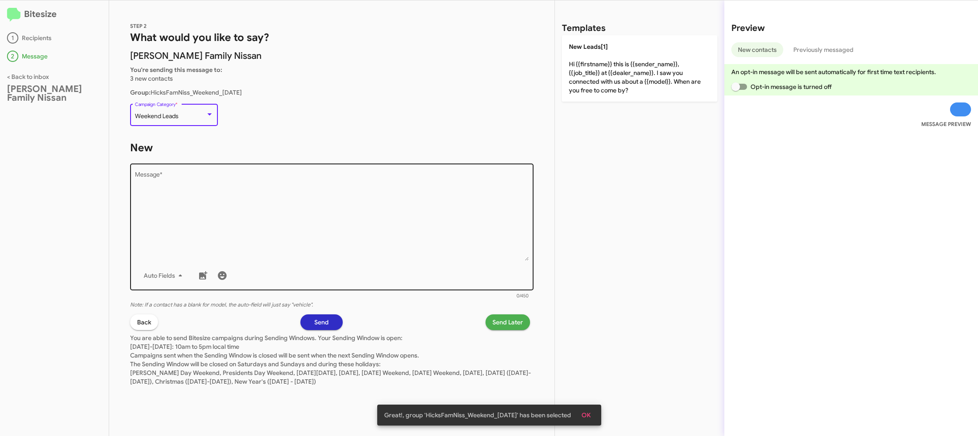
click at [329, 199] on textarea "Message *" at bounding box center [332, 216] width 394 height 89
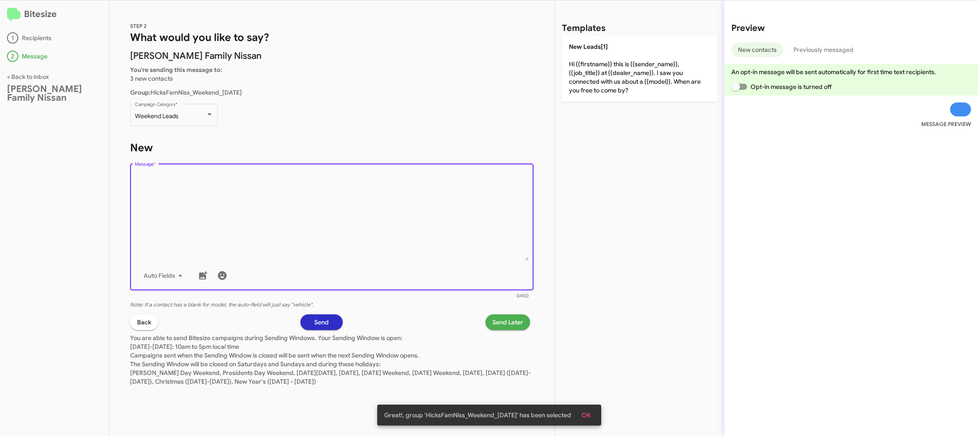
click at [342, 187] on textarea "Message *" at bounding box center [332, 216] width 394 height 89
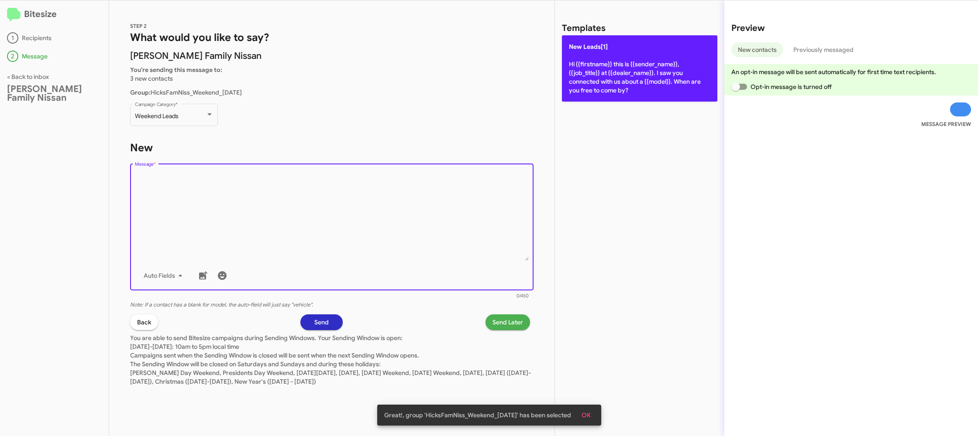
click at [586, 70] on p "New Leads[1] Hi {{firstname}} this is {{sender_name}}, {{job_title}} at {{deale…" at bounding box center [639, 68] width 155 height 66
type textarea "Hi {{firstname}} this is {{sender_name}}, {{job_title}} at {{dealer_name}}. I s…"
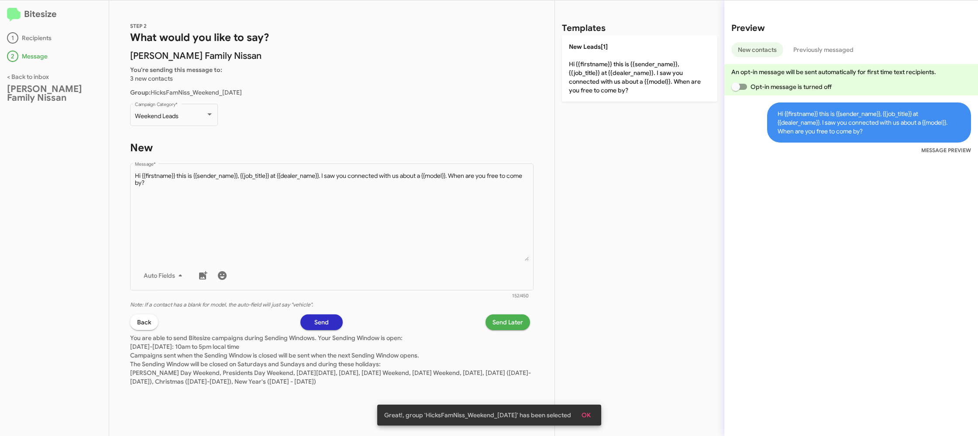
click at [501, 328] on span "Send Later" at bounding box center [507, 323] width 31 height 16
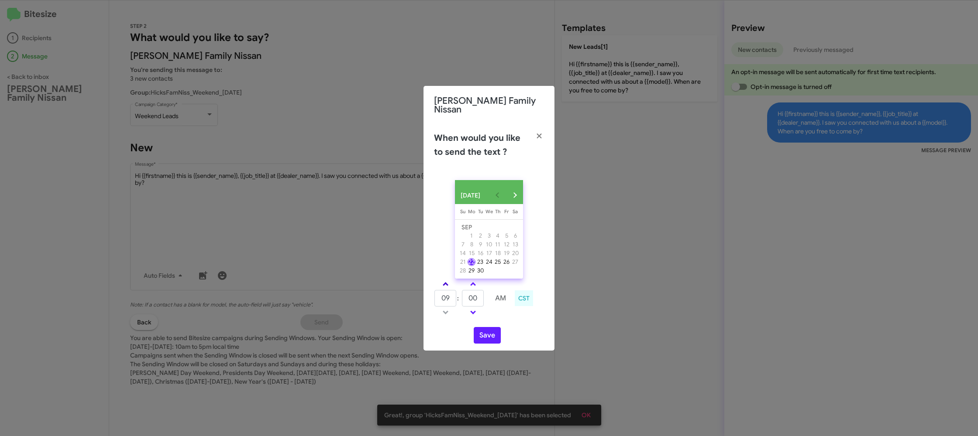
click at [443, 280] on link at bounding box center [445, 284] width 15 height 10
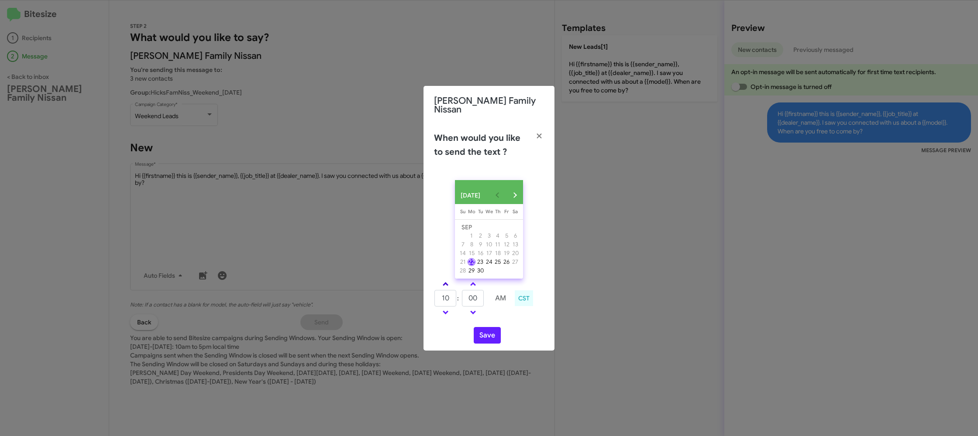
click at [443, 280] on link at bounding box center [445, 284] width 15 height 10
click at [443, 279] on link at bounding box center [445, 284] width 15 height 10
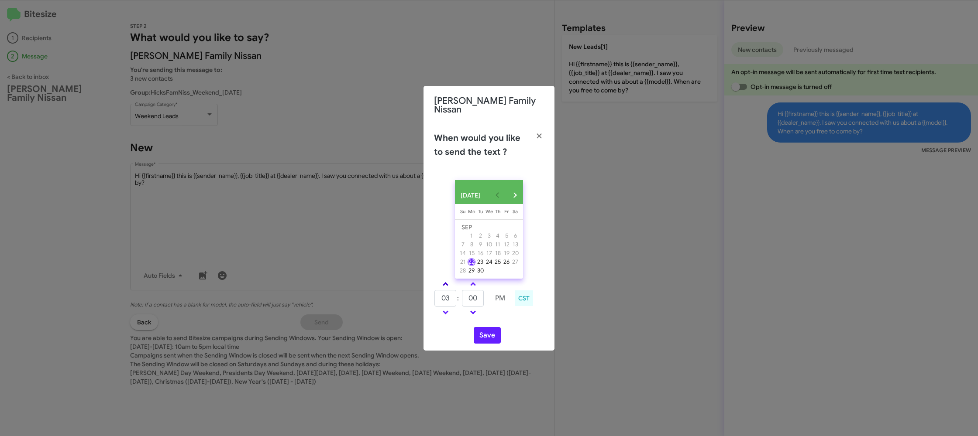
click at [443, 279] on link at bounding box center [445, 284] width 15 height 10
type input "04"
type input "45"
click at [475, 296] on input "45" at bounding box center [473, 298] width 22 height 17
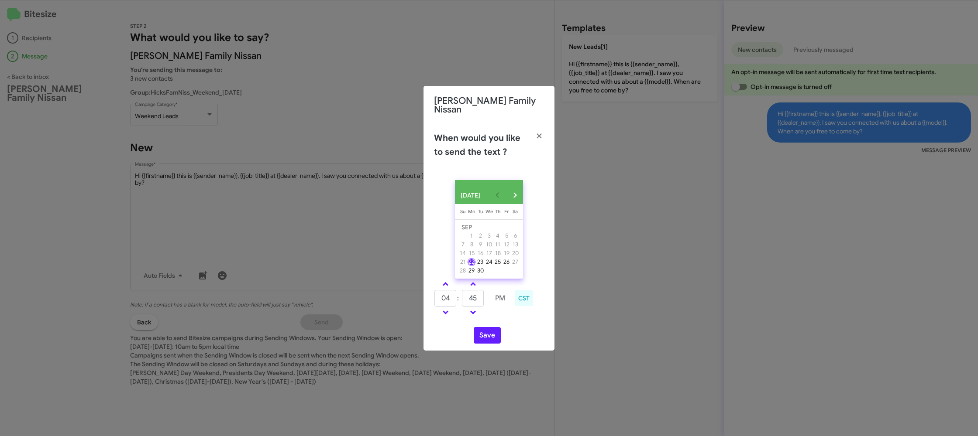
drag, startPoint x: 443, startPoint y: 282, endPoint x: 466, endPoint y: 292, distance: 24.6
click at [444, 282] on span at bounding box center [446, 285] width 6 height 6
type input "05"
click at [479, 298] on input "40" at bounding box center [473, 298] width 22 height 17
type input "30"
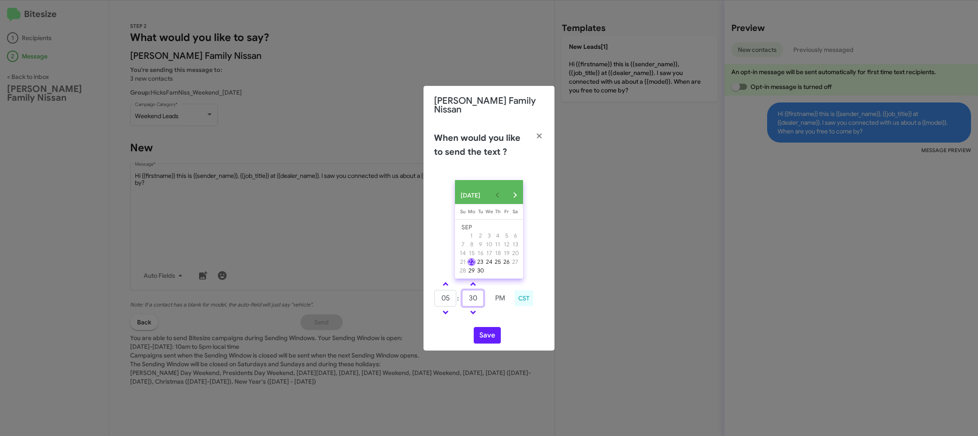
click at [479, 298] on input "30" at bounding box center [473, 298] width 22 height 17
type input "07"
click at [508, 315] on td at bounding box center [500, 312] width 22 height 11
click at [490, 336] on button "Save" at bounding box center [487, 335] width 27 height 17
